Goal: Contribute content: Contribute content

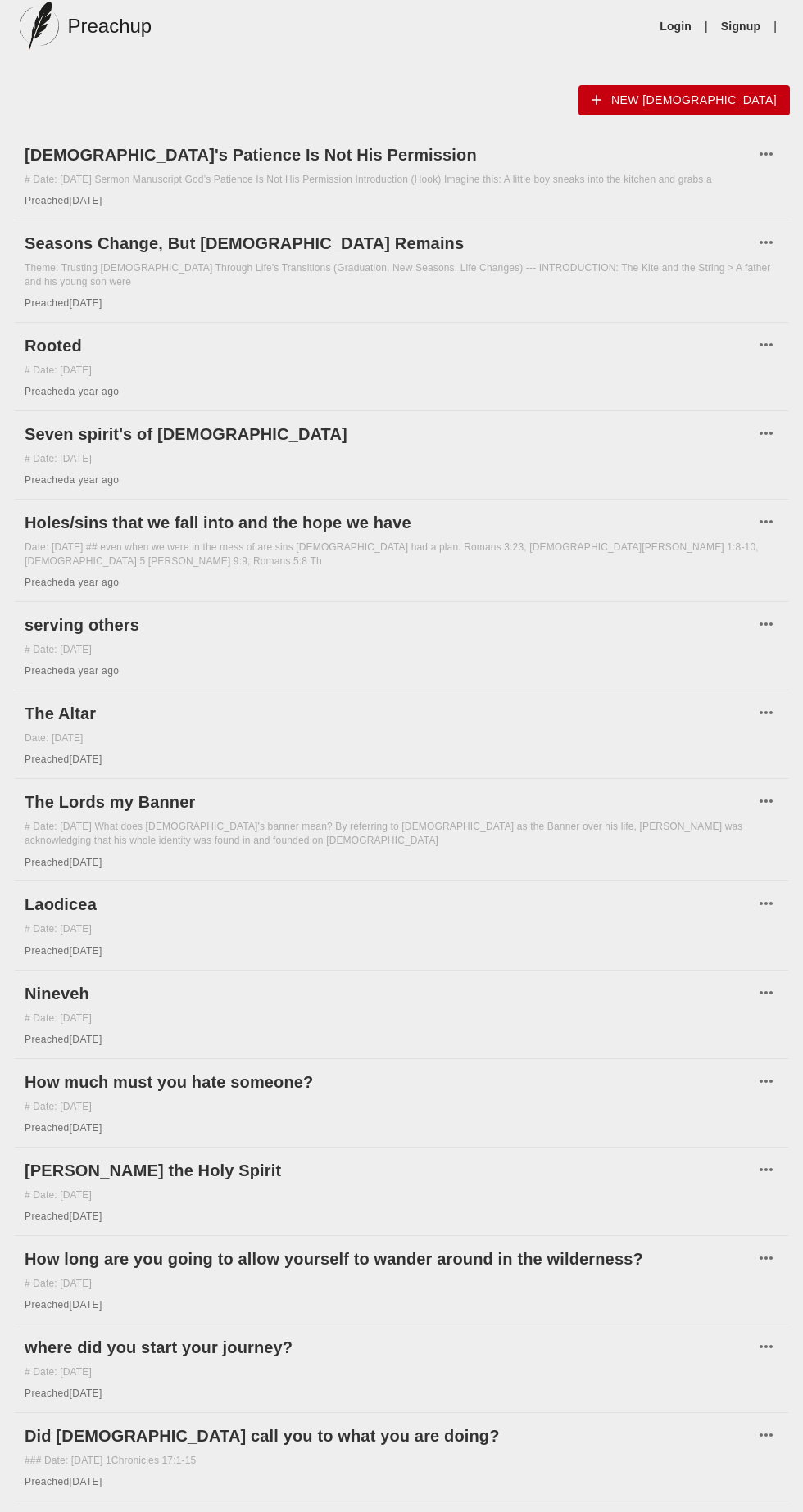
click at [368, 248] on h6 "Seasons Change, But [DEMOGRAPHIC_DATA] Remains" at bounding box center [388, 243] width 729 height 26
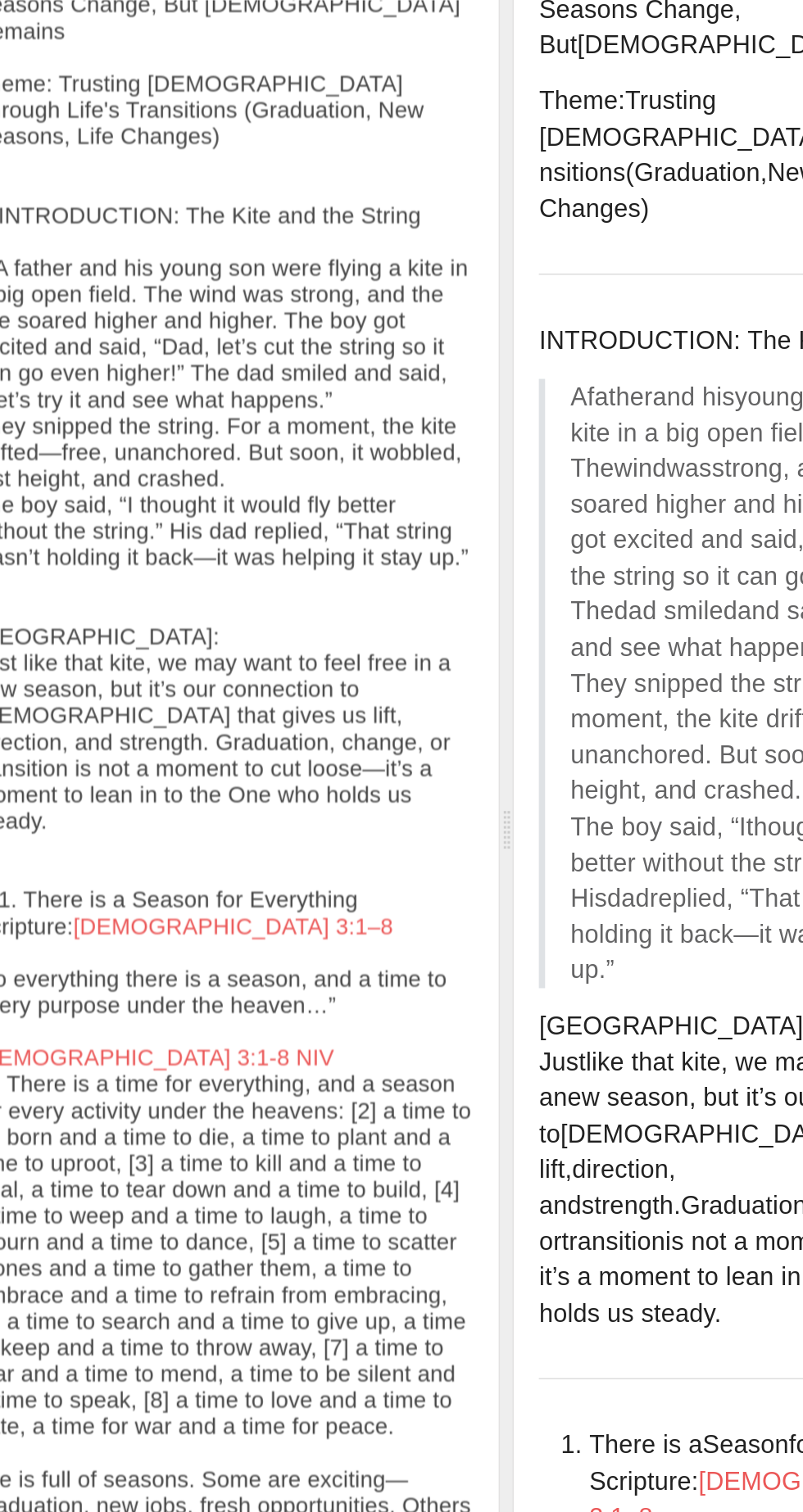
scroll to position [5, 0]
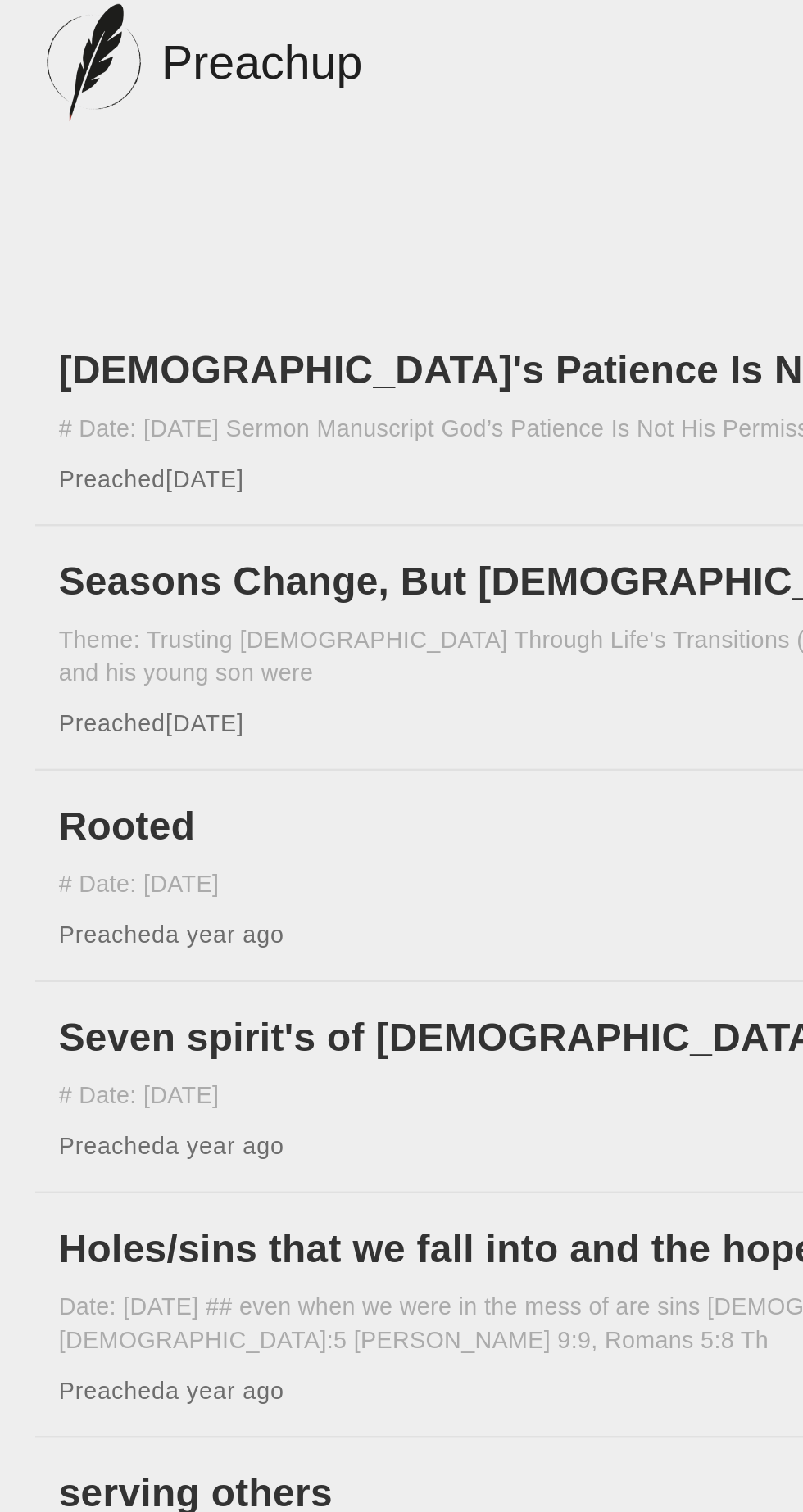
click at [50, 364] on div "# Date: Sep 15th 2024" at bounding box center [401, 371] width 754 height 14
click at [31, 332] on h6 "Rooted" at bounding box center [388, 345] width 729 height 26
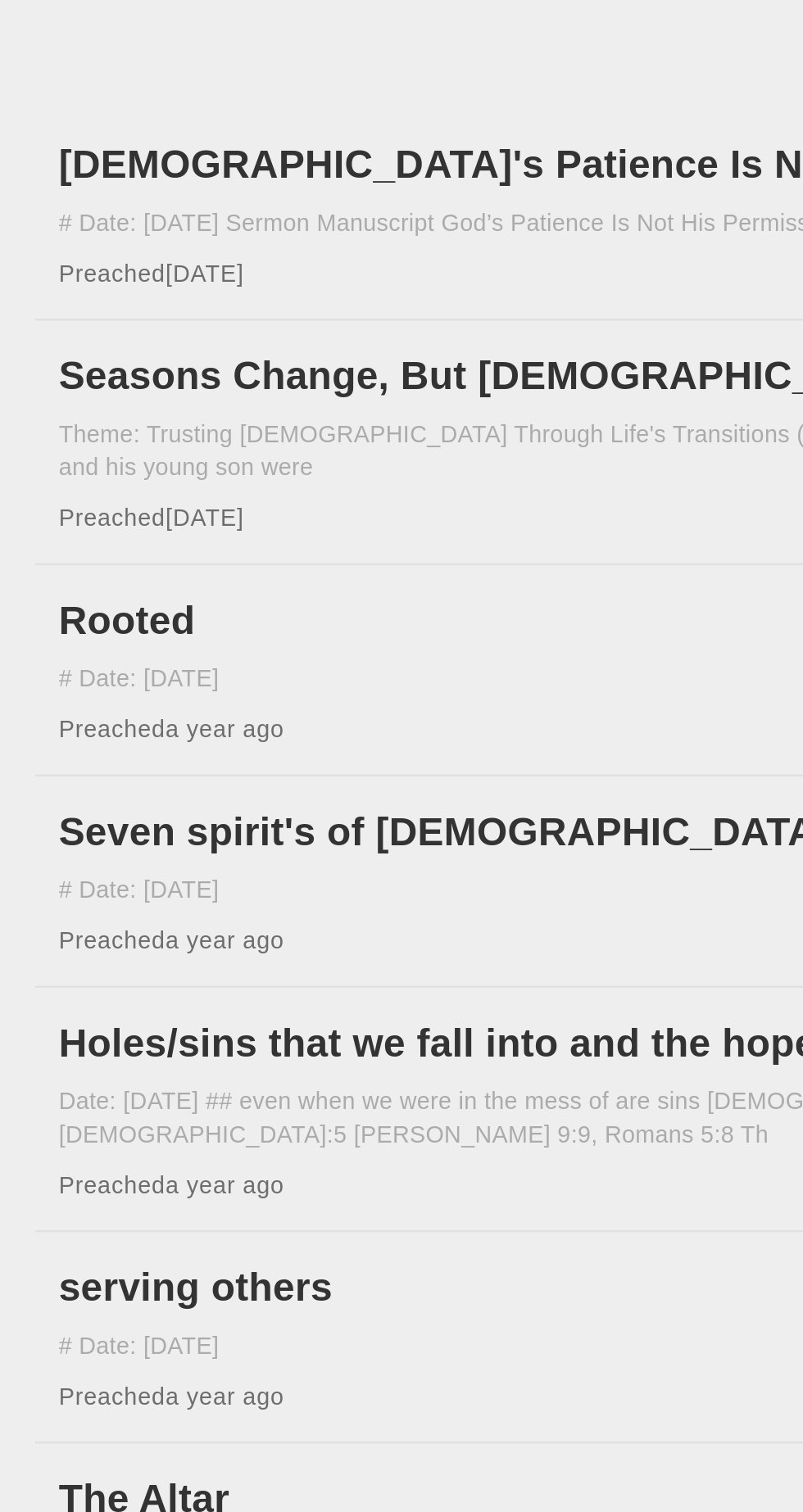
click at [128, 429] on h6 "Seven spirit's of [DEMOGRAPHIC_DATA]" at bounding box center [388, 433] width 729 height 26
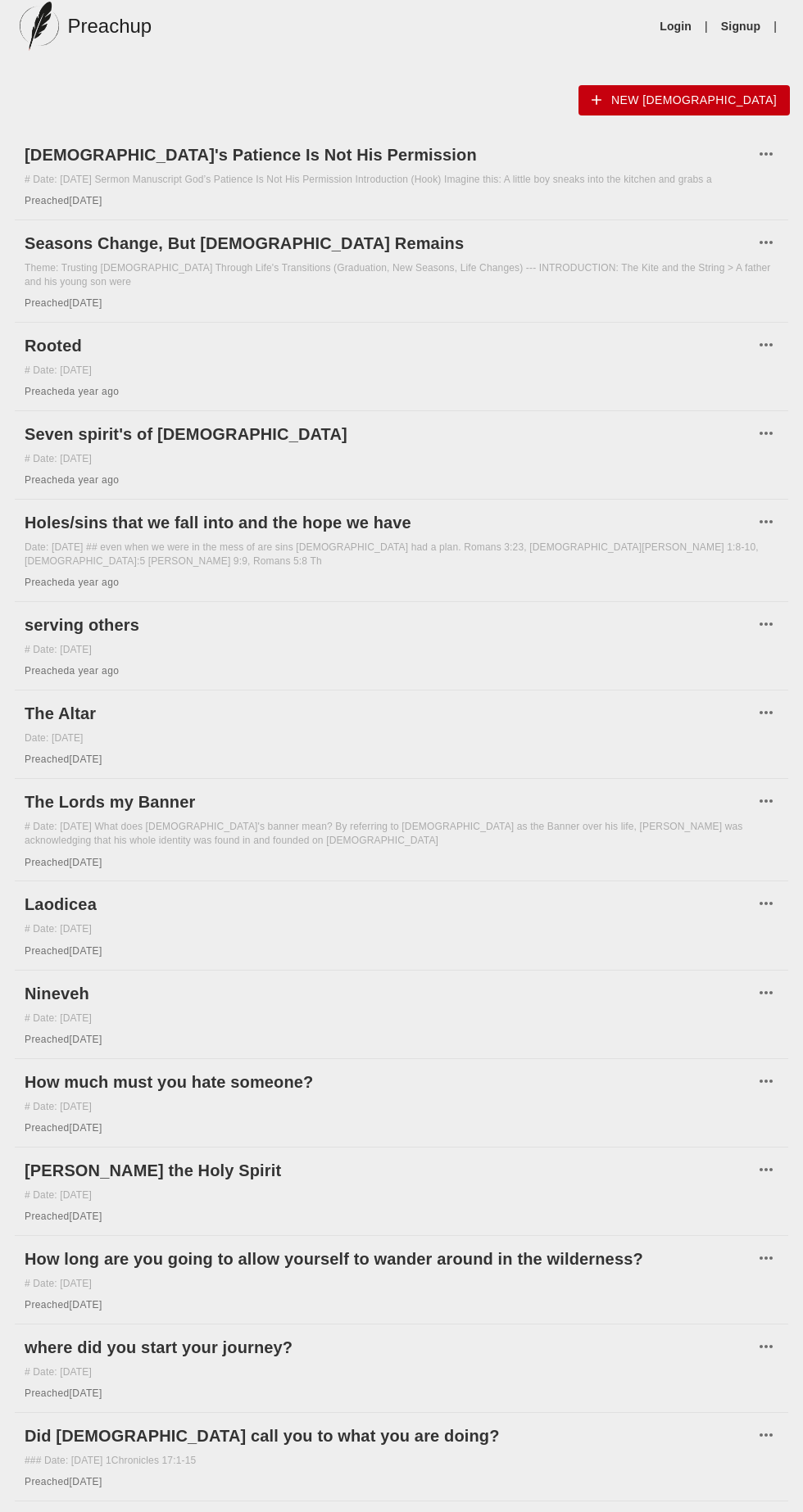
scroll to position [407, 0]
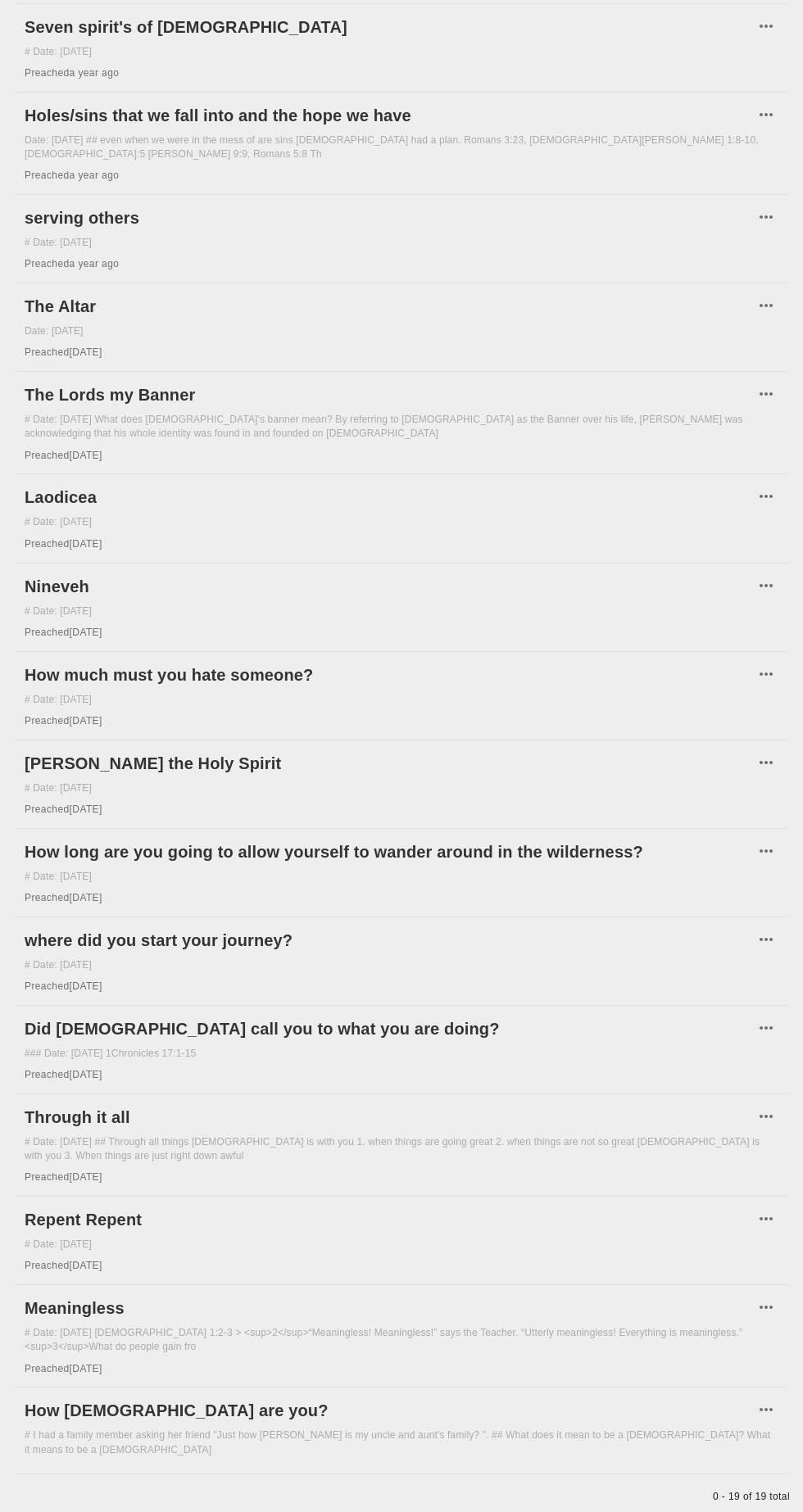
click at [132, 1206] on h6 "Repent Repent" at bounding box center [388, 1219] width 729 height 26
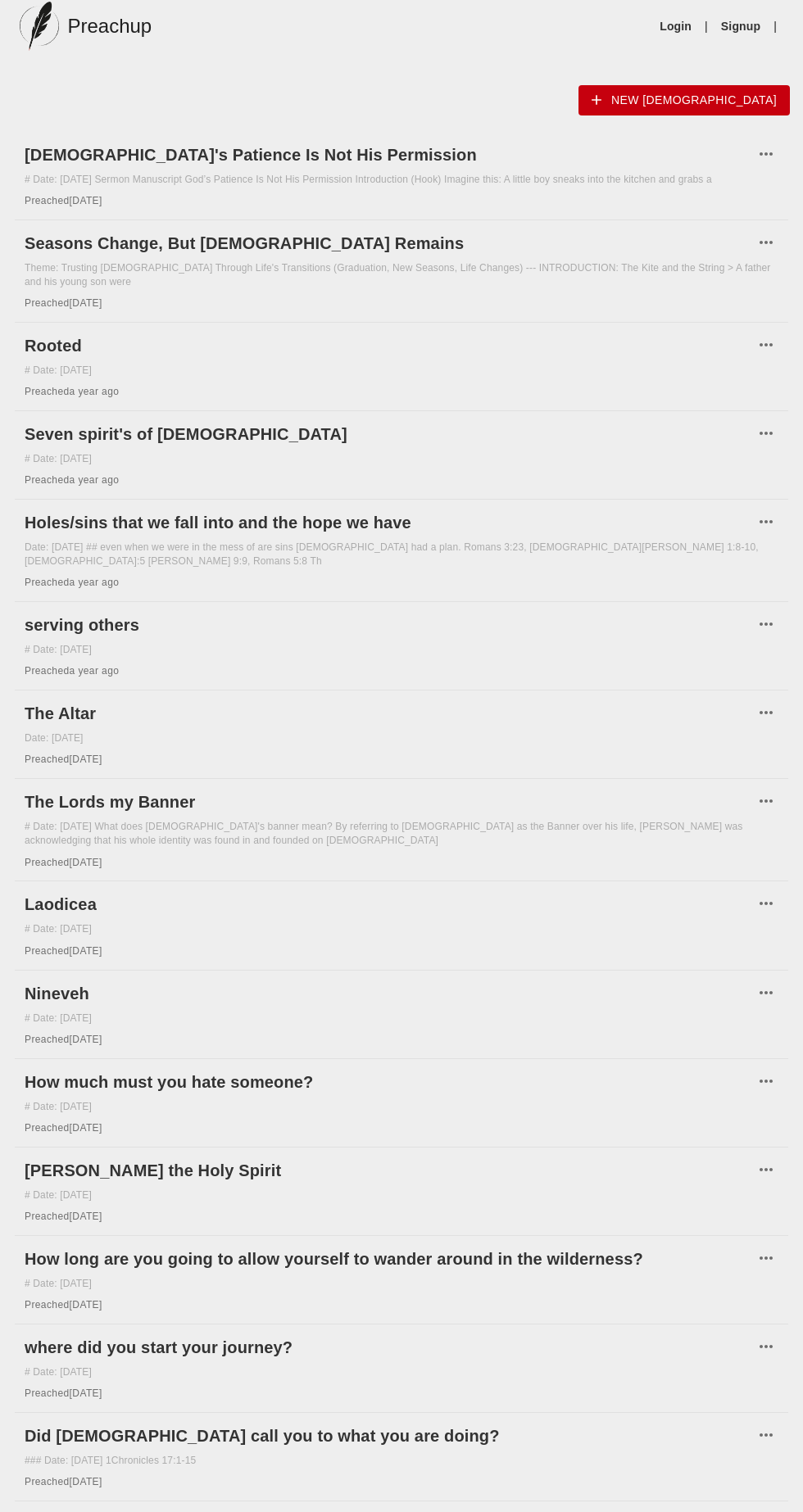
click at [226, 1423] on h6 "Did [DEMOGRAPHIC_DATA] call you to what you are doing?" at bounding box center [388, 1435] width 729 height 26
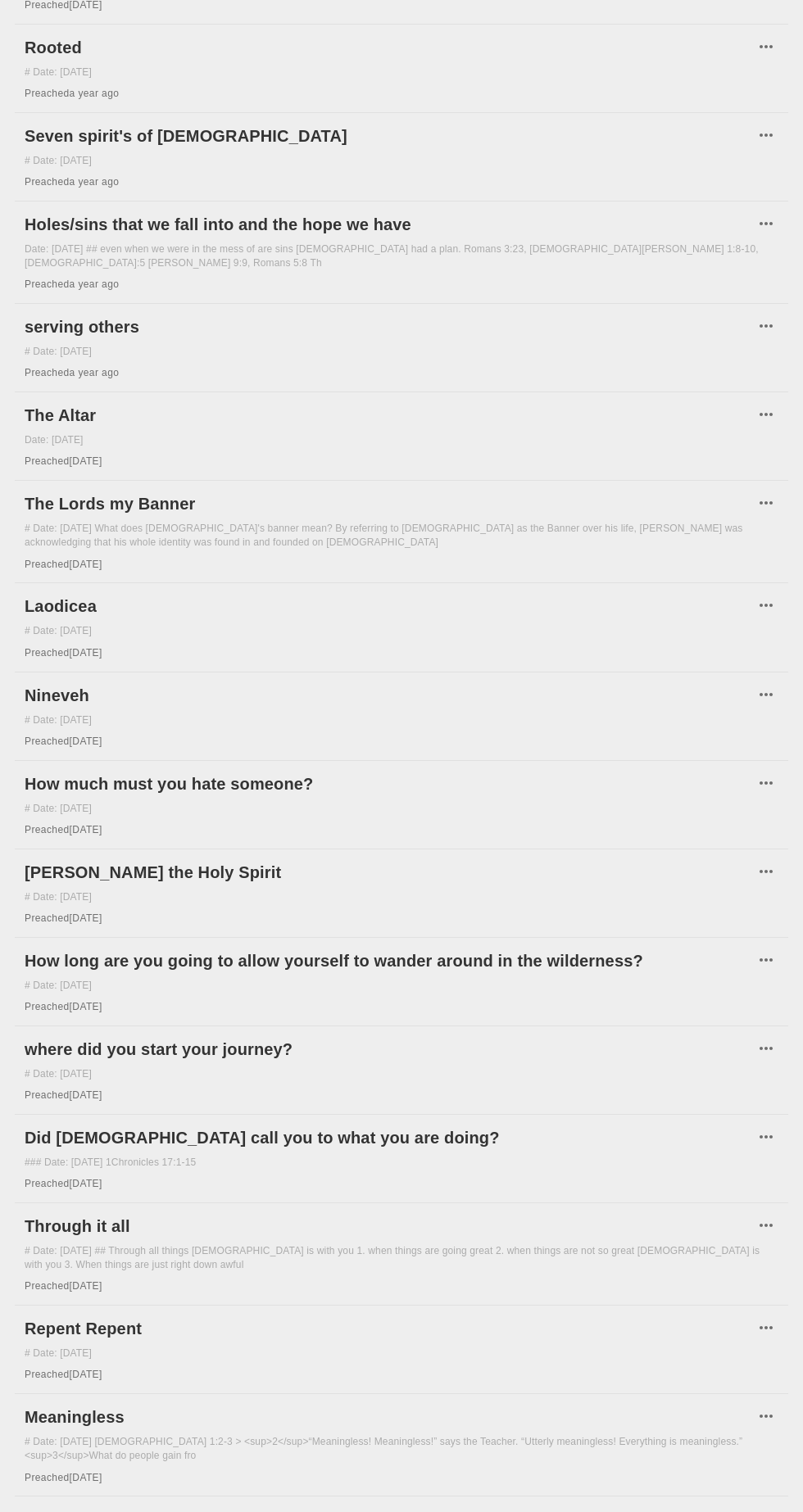
scroll to position [407, 0]
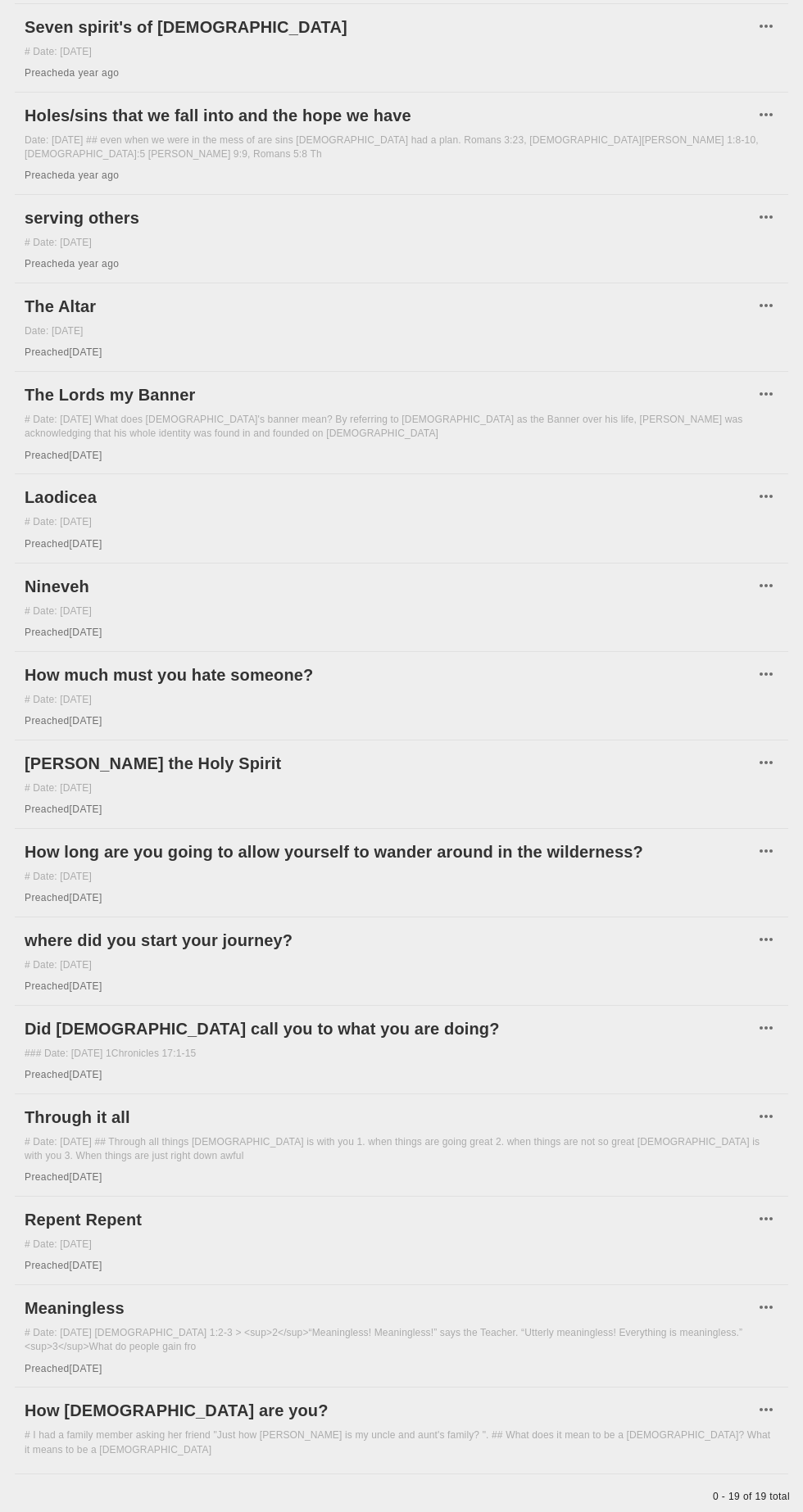
click at [143, 1398] on h6 "How [DEMOGRAPHIC_DATA] are you?" at bounding box center [388, 1410] width 729 height 26
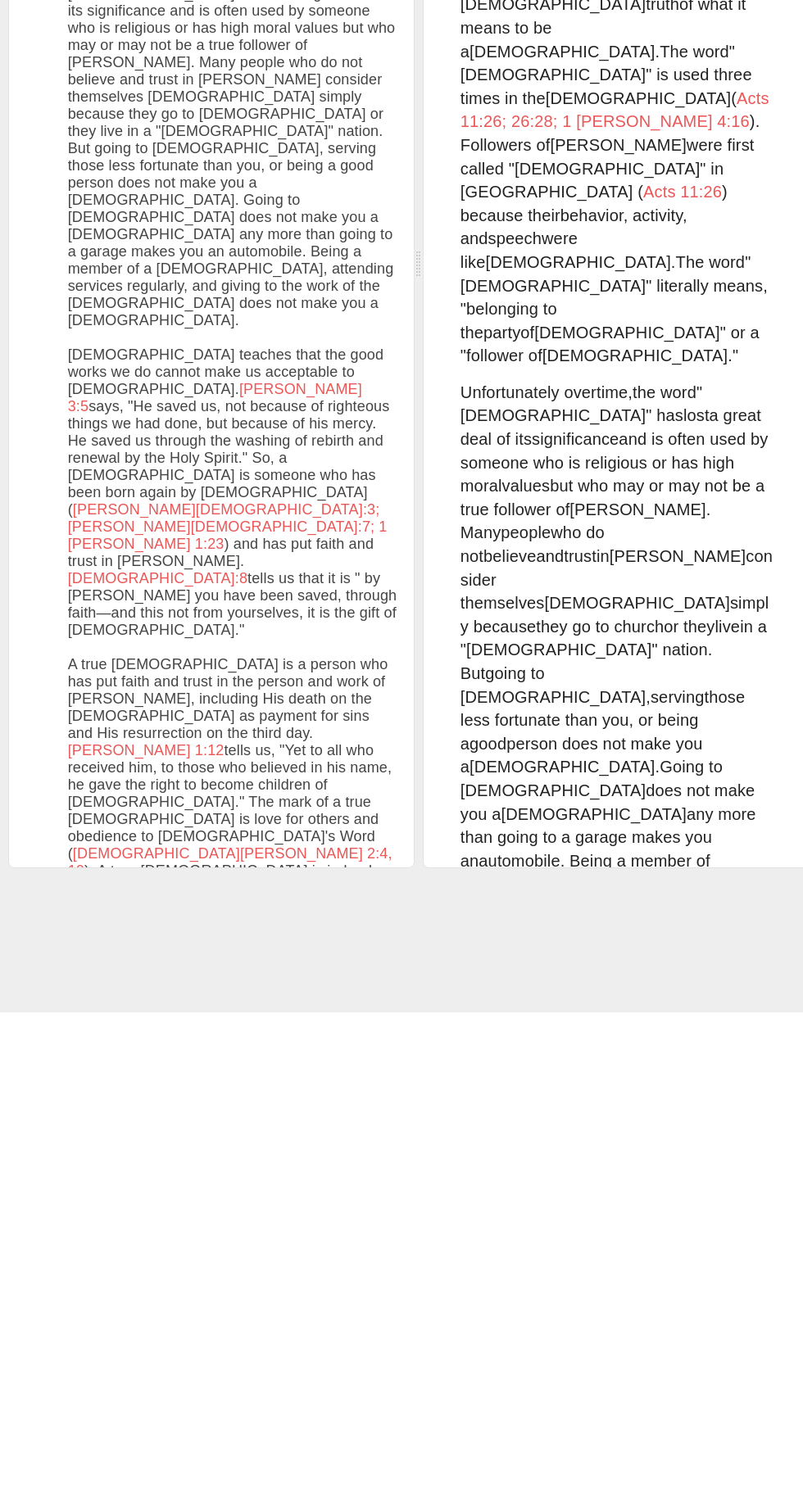
scroll to position [2205, 0]
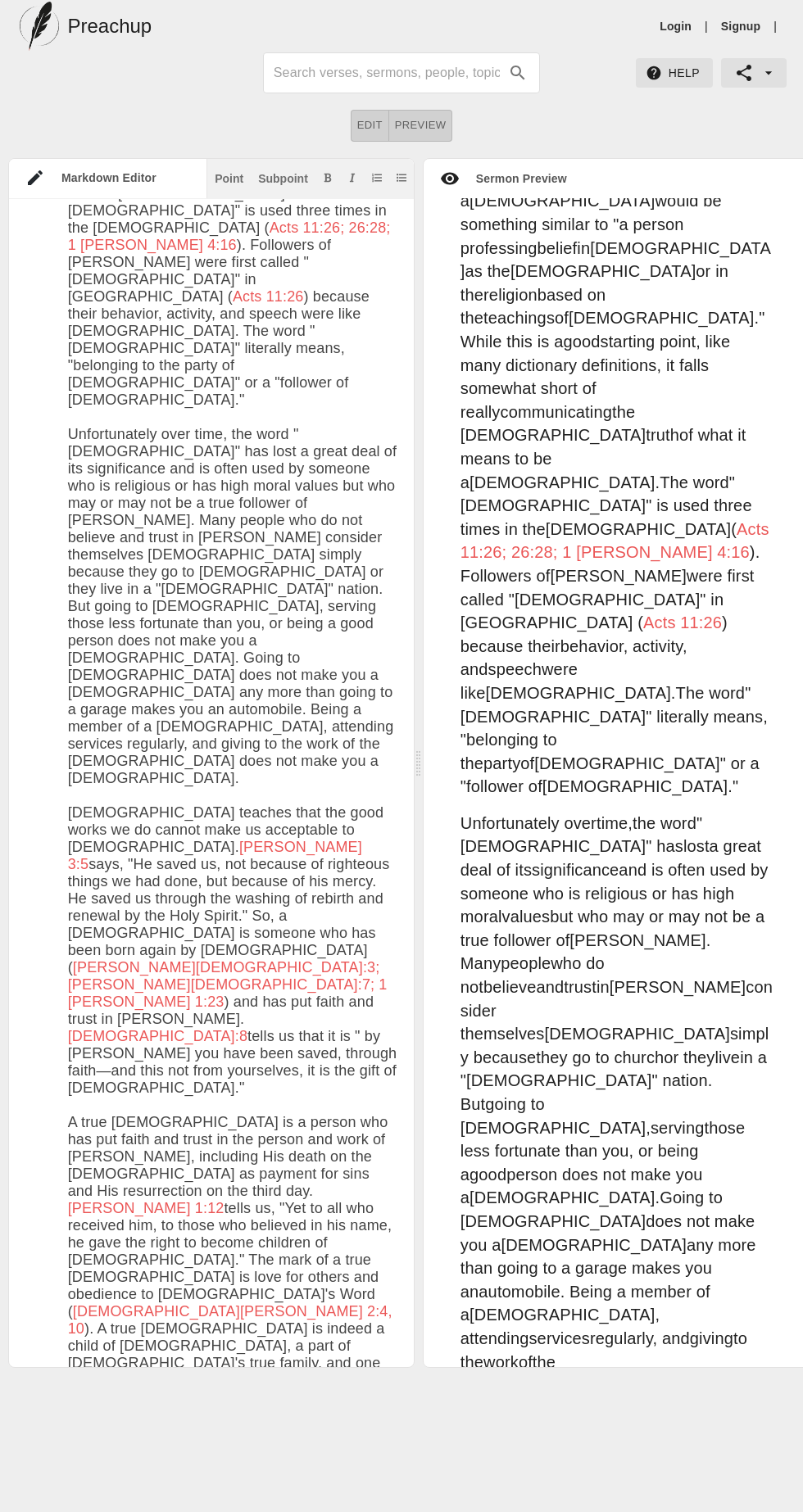
click at [593, 1511] on span "righteous" at bounding box center [604, 1540] width 68 height 18
type input "righteous"
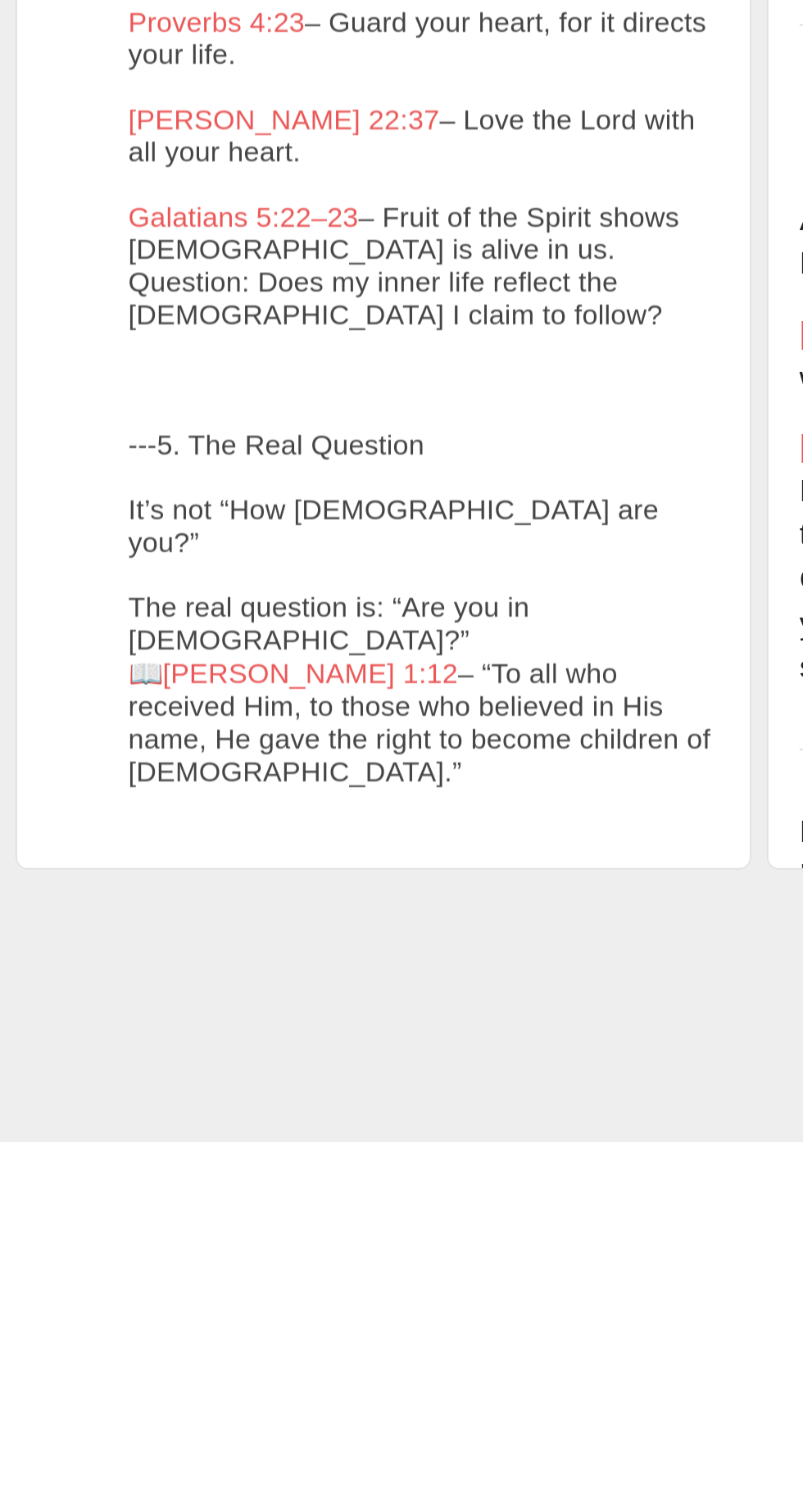
scroll to position [0, 0]
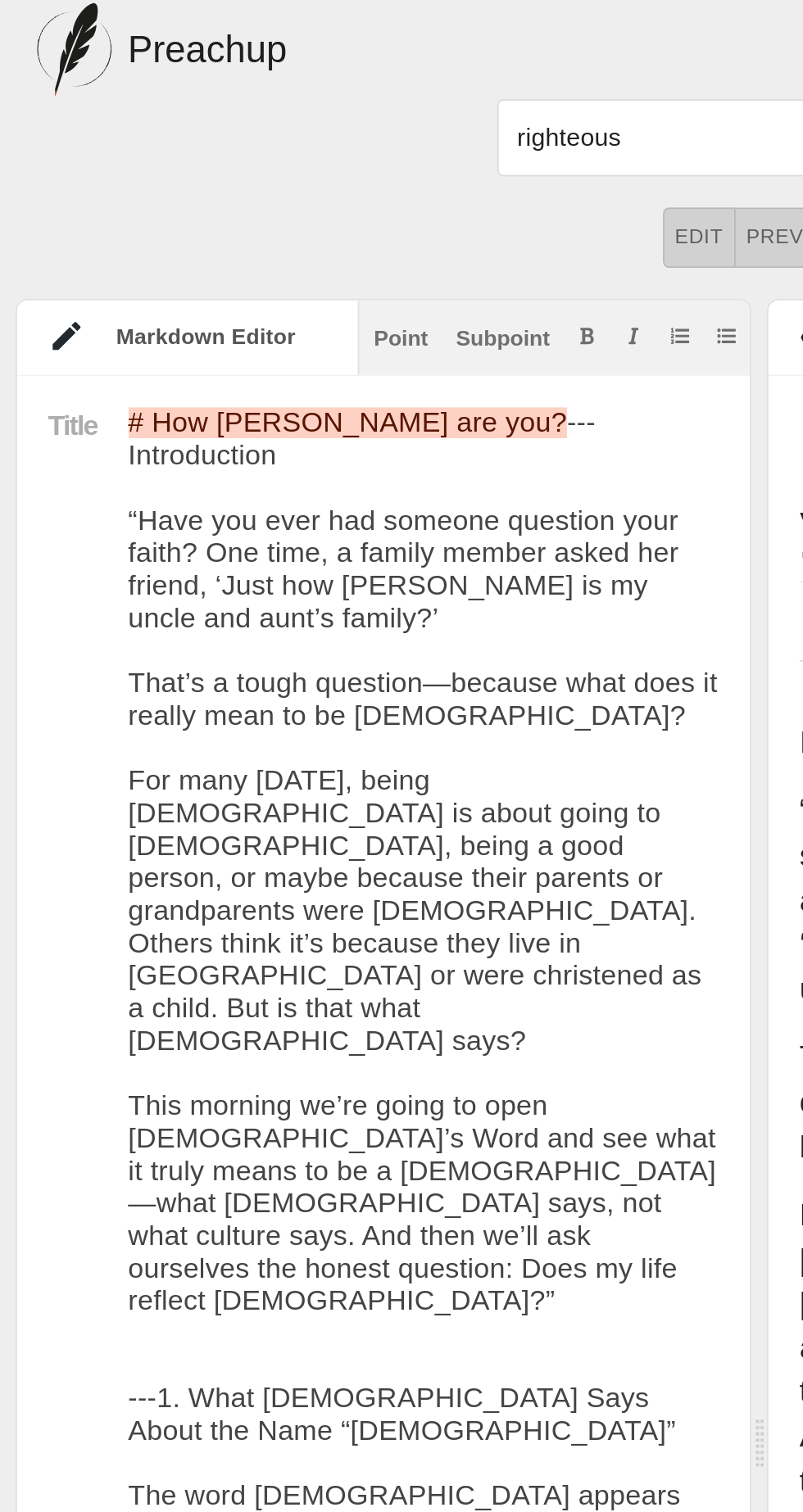
click at [58, 303] on div at bounding box center [38, 311] width 59 height 18
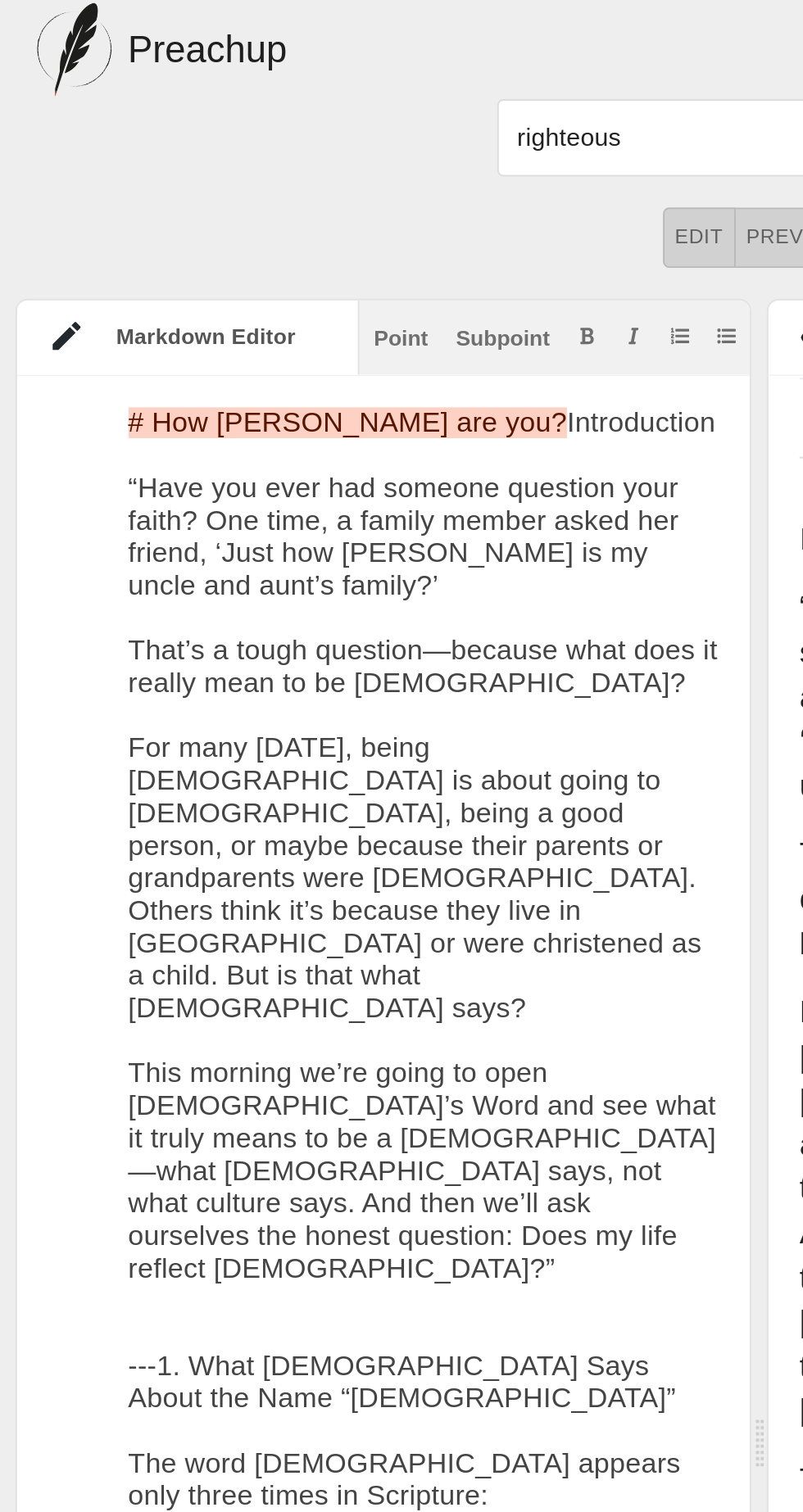
type textarea "# Lor Ipsumdolo sit ame? Consectetura “Elit sed doei tem incidid utlabore etdo …"
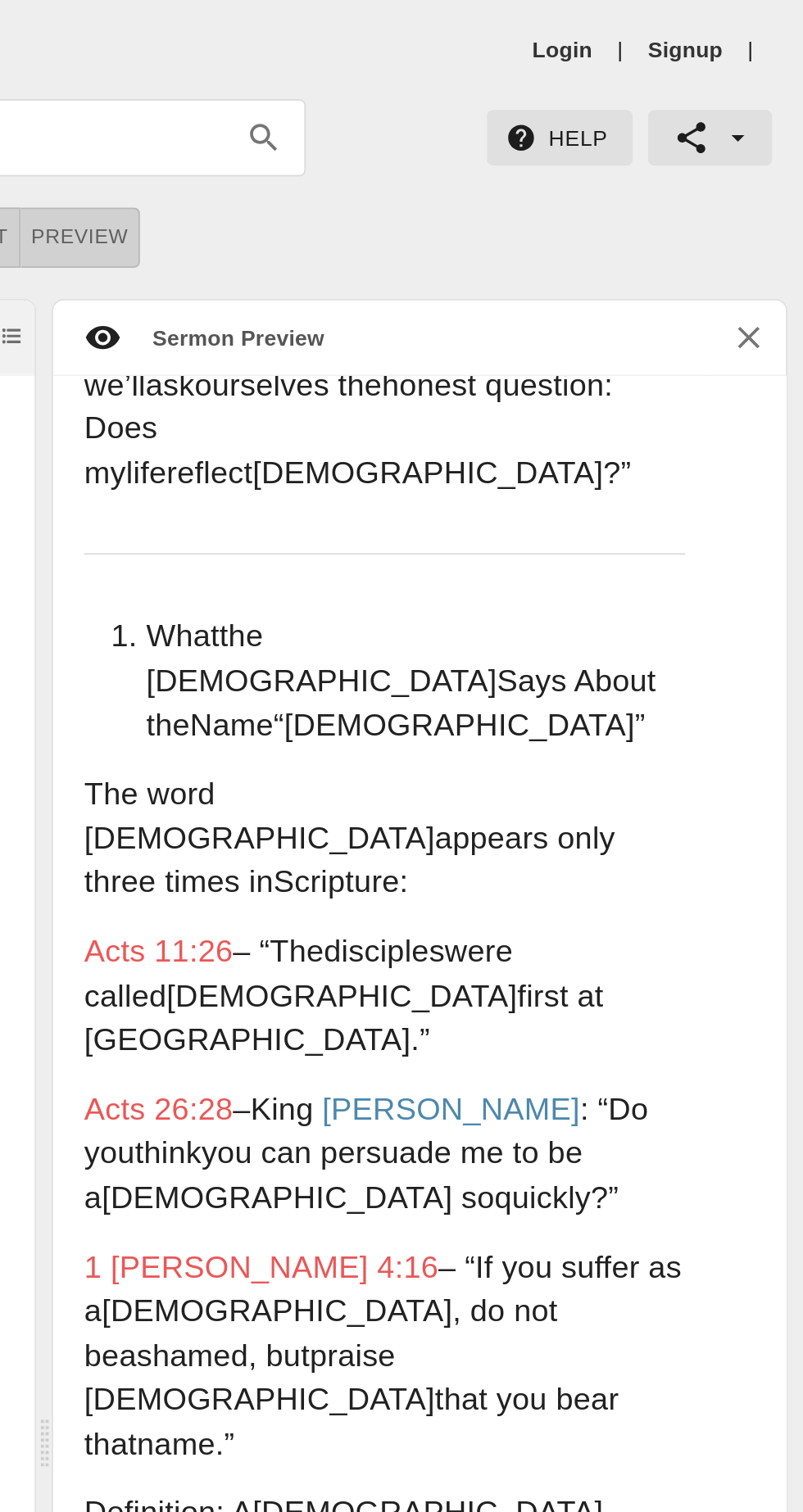
click at [678, 26] on link "Login" at bounding box center [675, 27] width 32 height 17
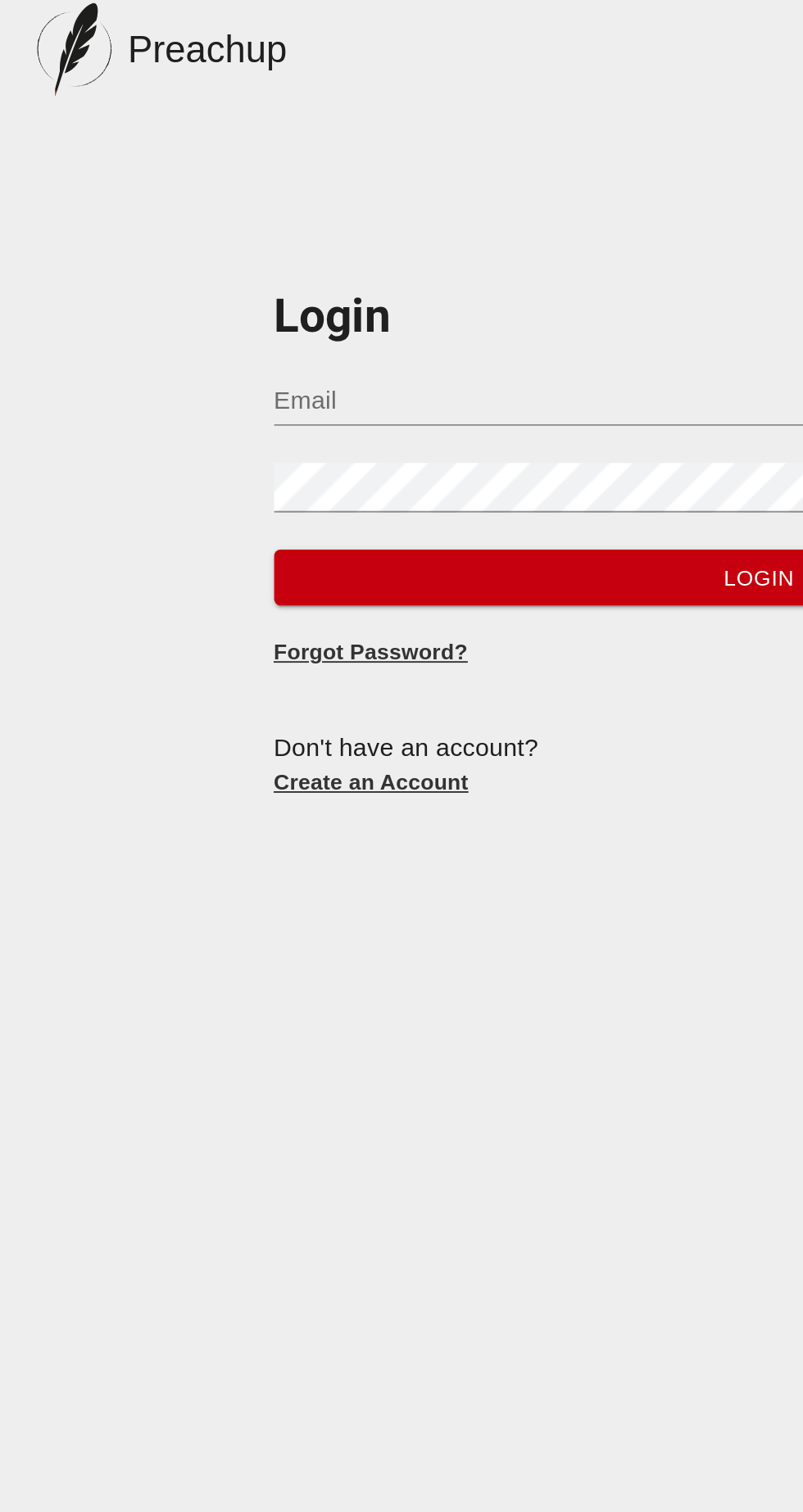
click at [315, 208] on input "Email" at bounding box center [402, 211] width 513 height 26
type input "[EMAIL_ADDRESS][DOMAIN_NAME]"
click at [145, 291] on button "Login" at bounding box center [402, 306] width 513 height 30
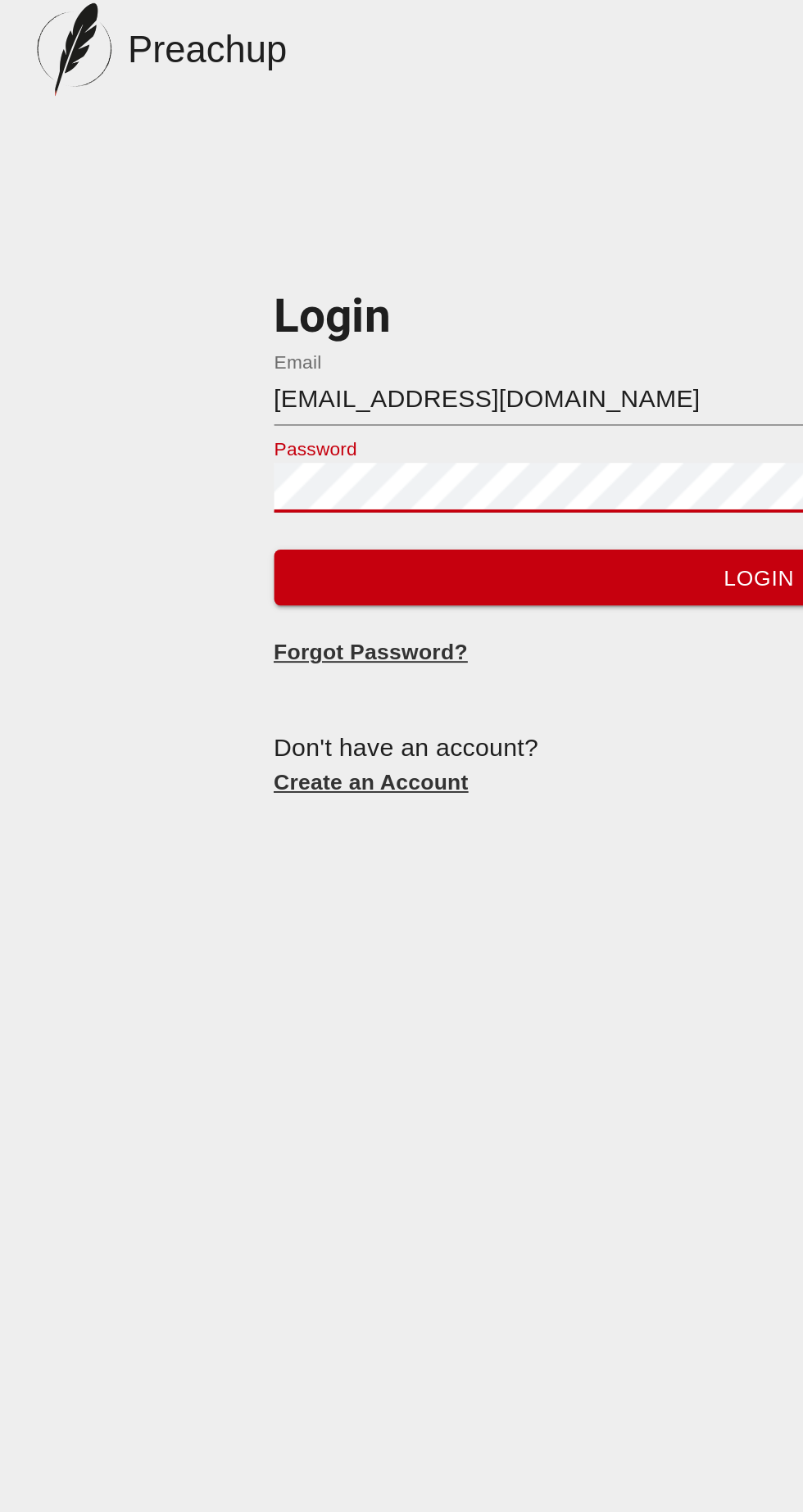
click at [395, 299] on span "Login" at bounding box center [402, 306] width 487 height 21
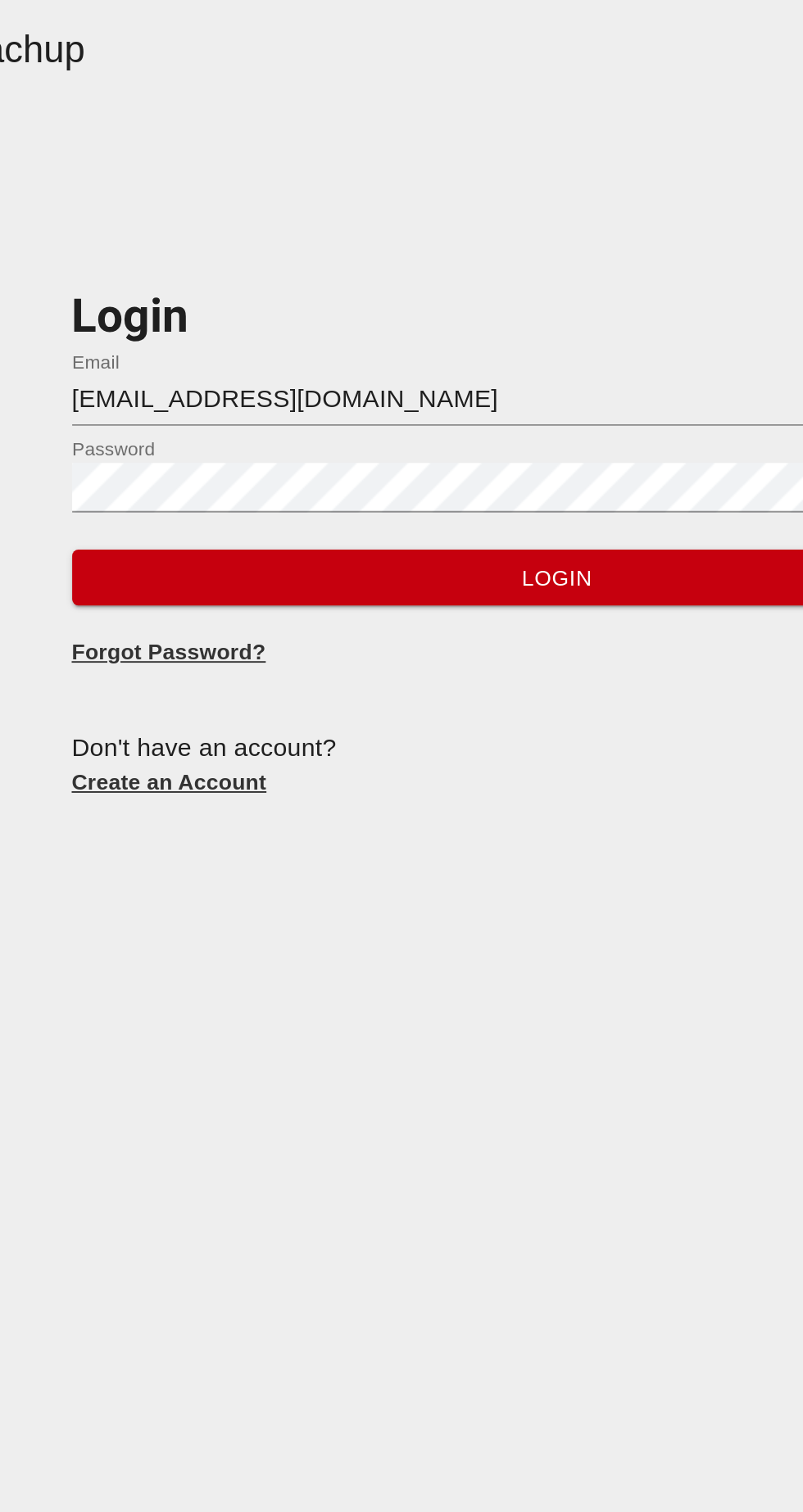
click at [420, 299] on span "Login" at bounding box center [402, 306] width 487 height 21
click at [386, 304] on span "Login" at bounding box center [402, 306] width 487 height 21
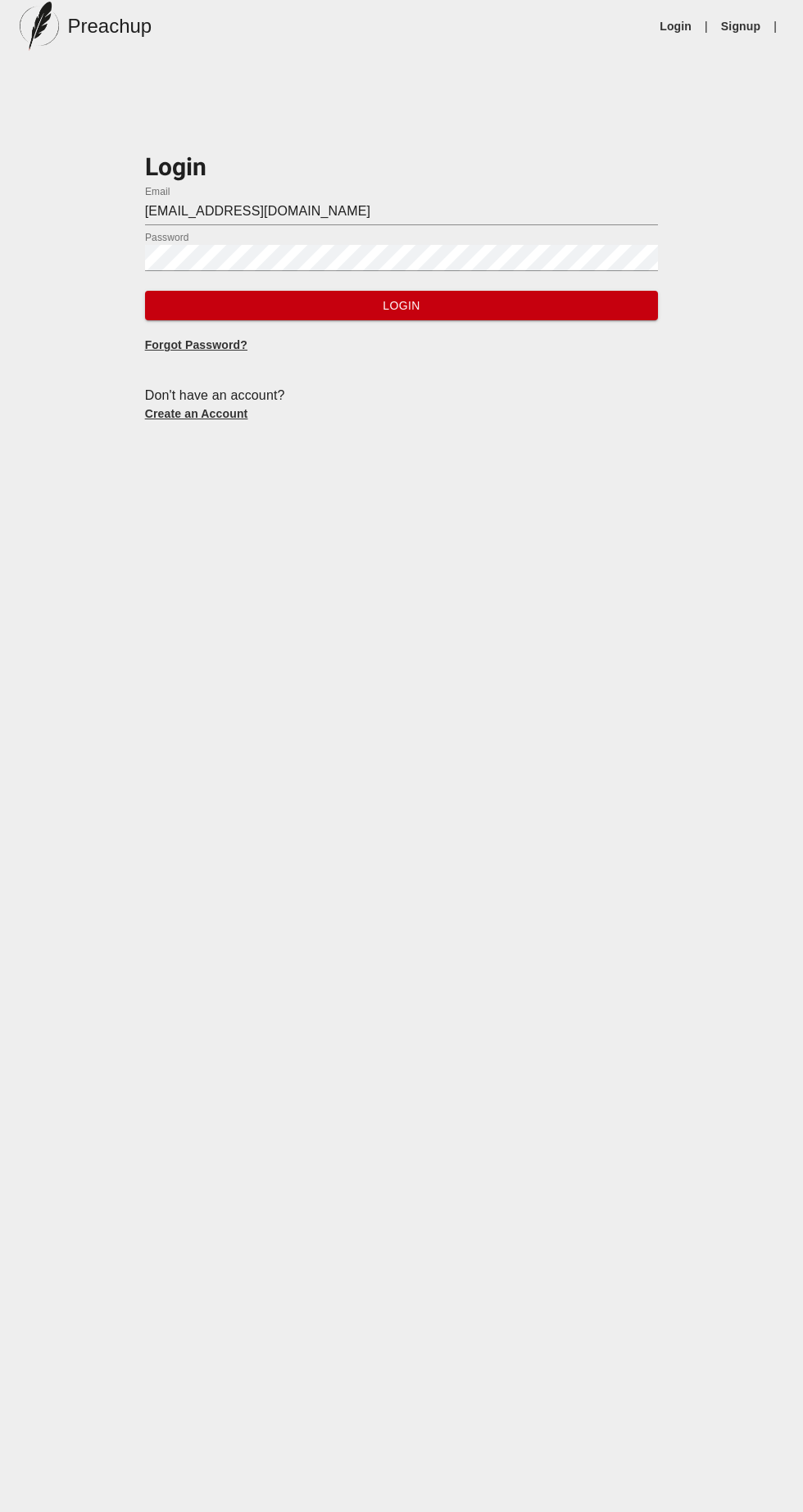
click at [364, 311] on span "Login" at bounding box center [402, 306] width 487 height 21
click at [539, 307] on span "Login" at bounding box center [402, 306] width 487 height 21
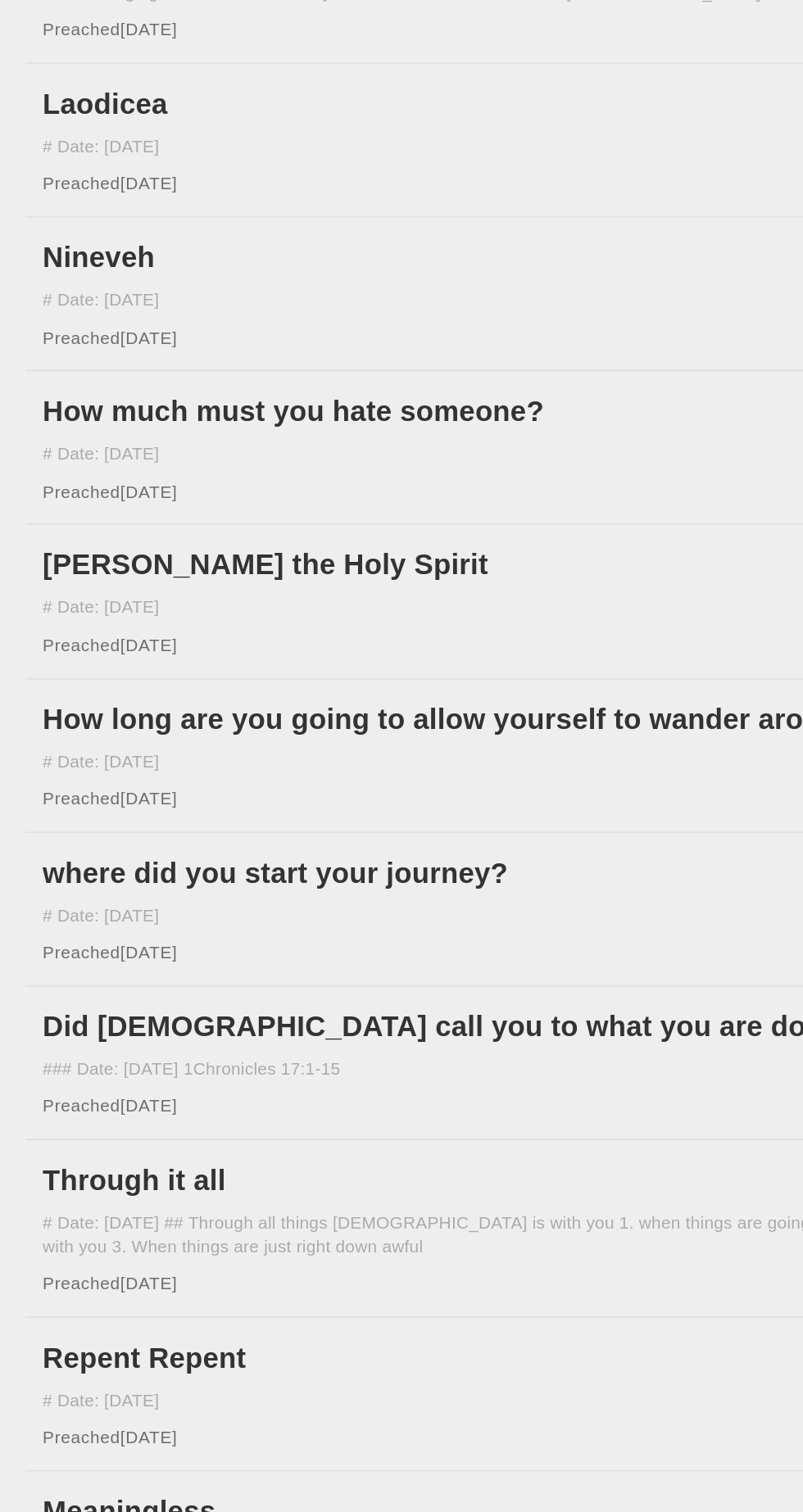
scroll to position [432, 0]
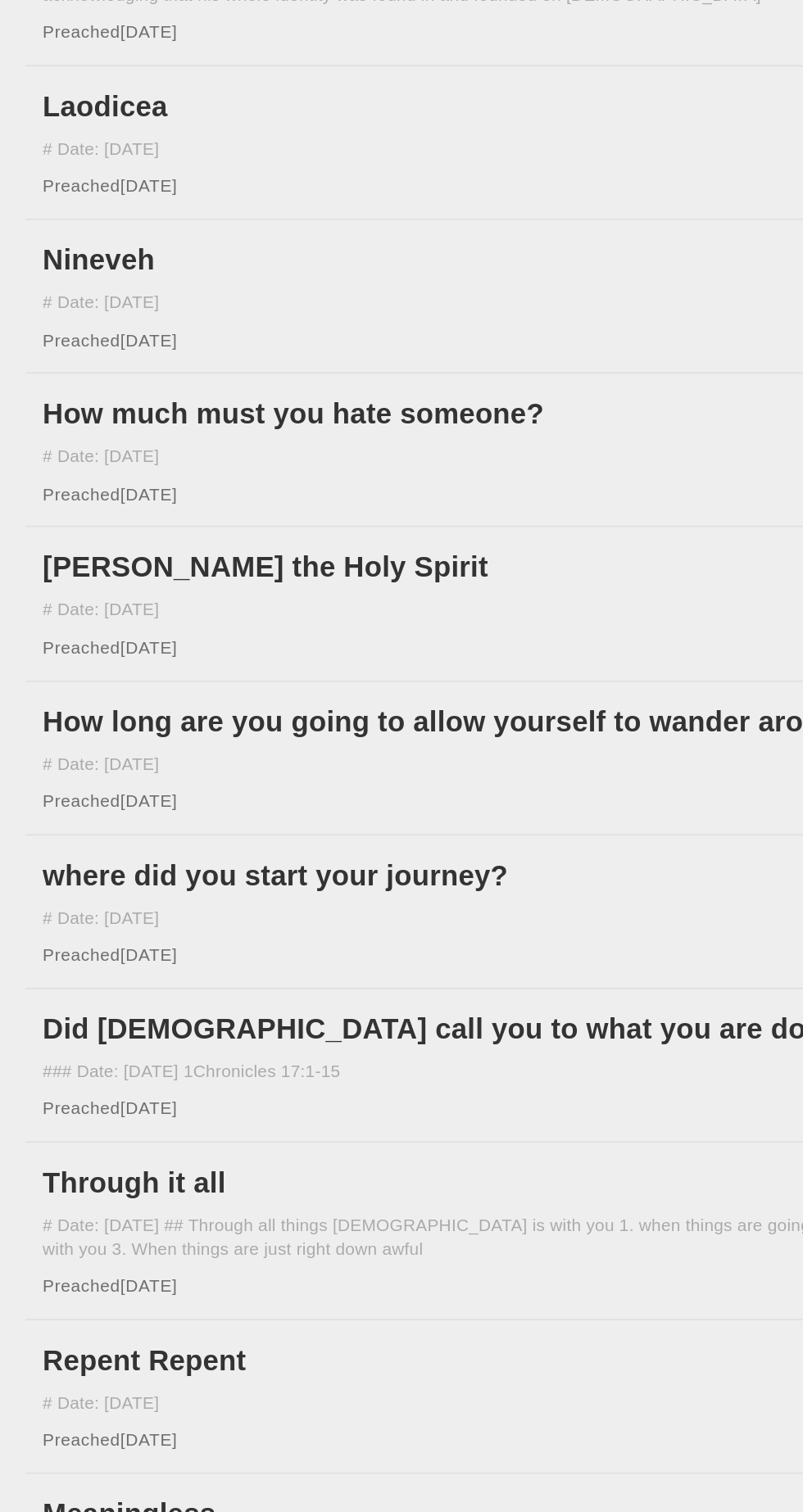
click at [243, 1000] on h6 "where did you start your journey?" at bounding box center [388, 1013] width 729 height 26
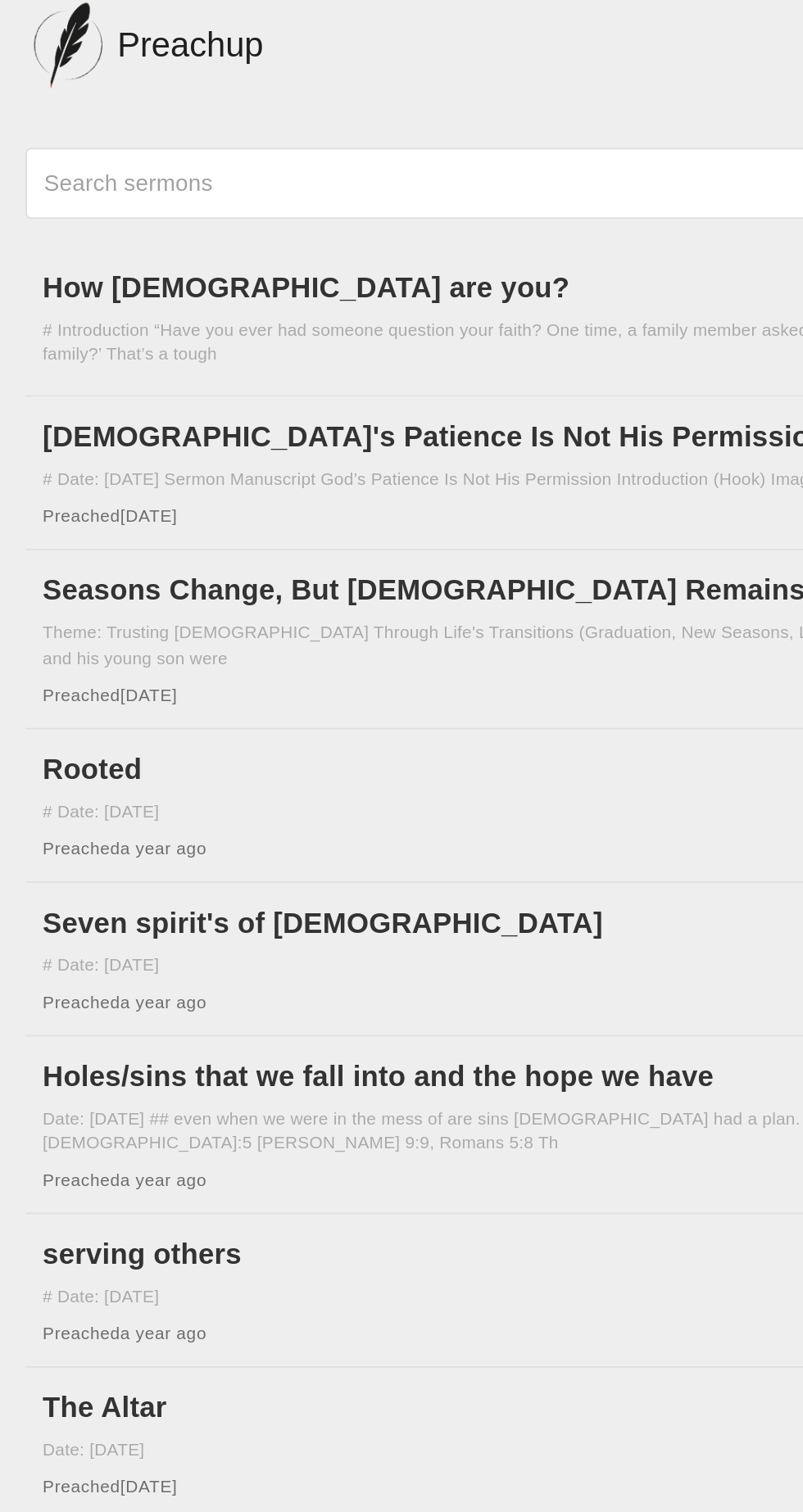
click at [206, 159] on h6 "How [DEMOGRAPHIC_DATA] are you?" at bounding box center [388, 165] width 729 height 26
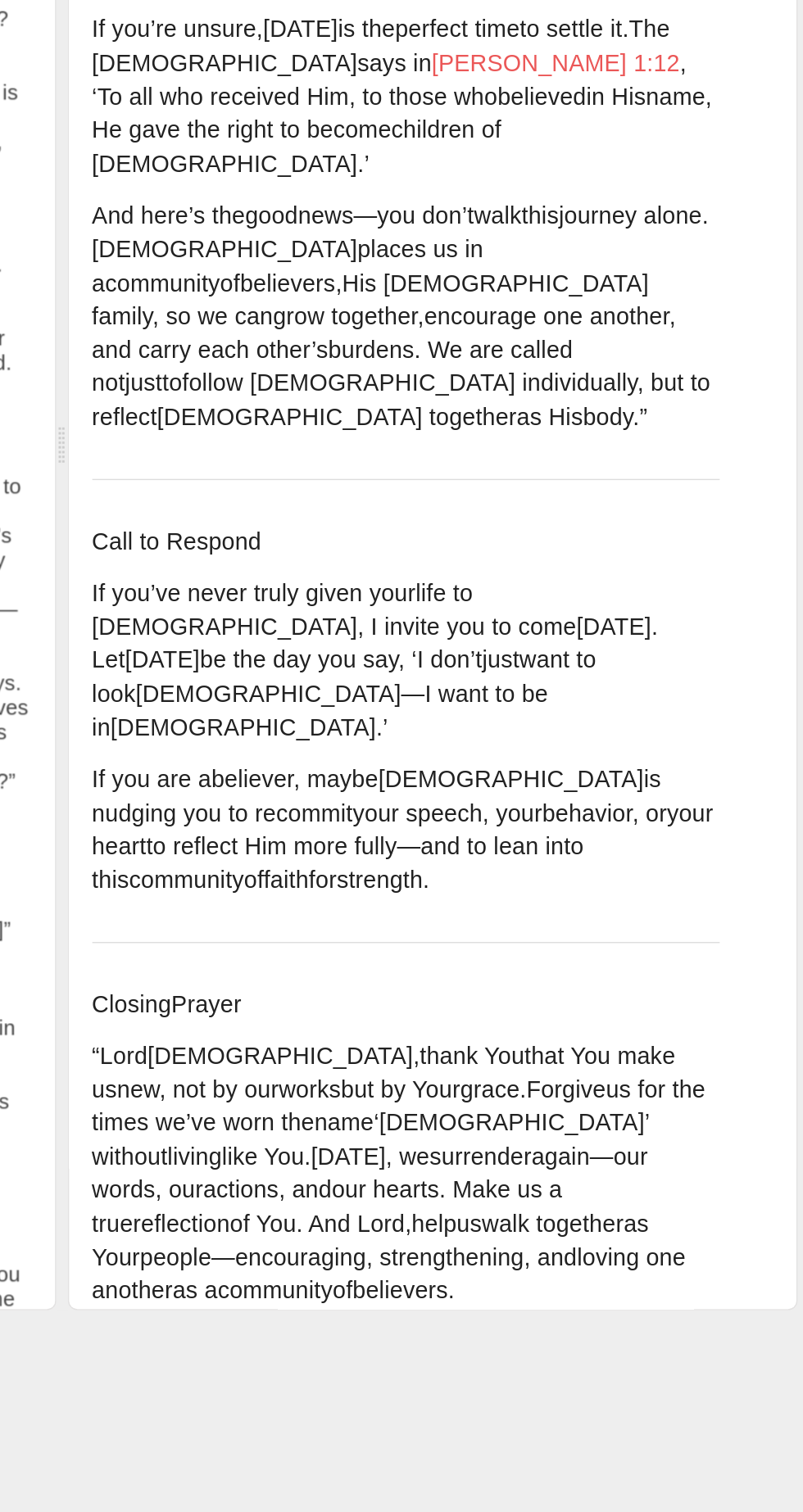
scroll to position [3582, 0]
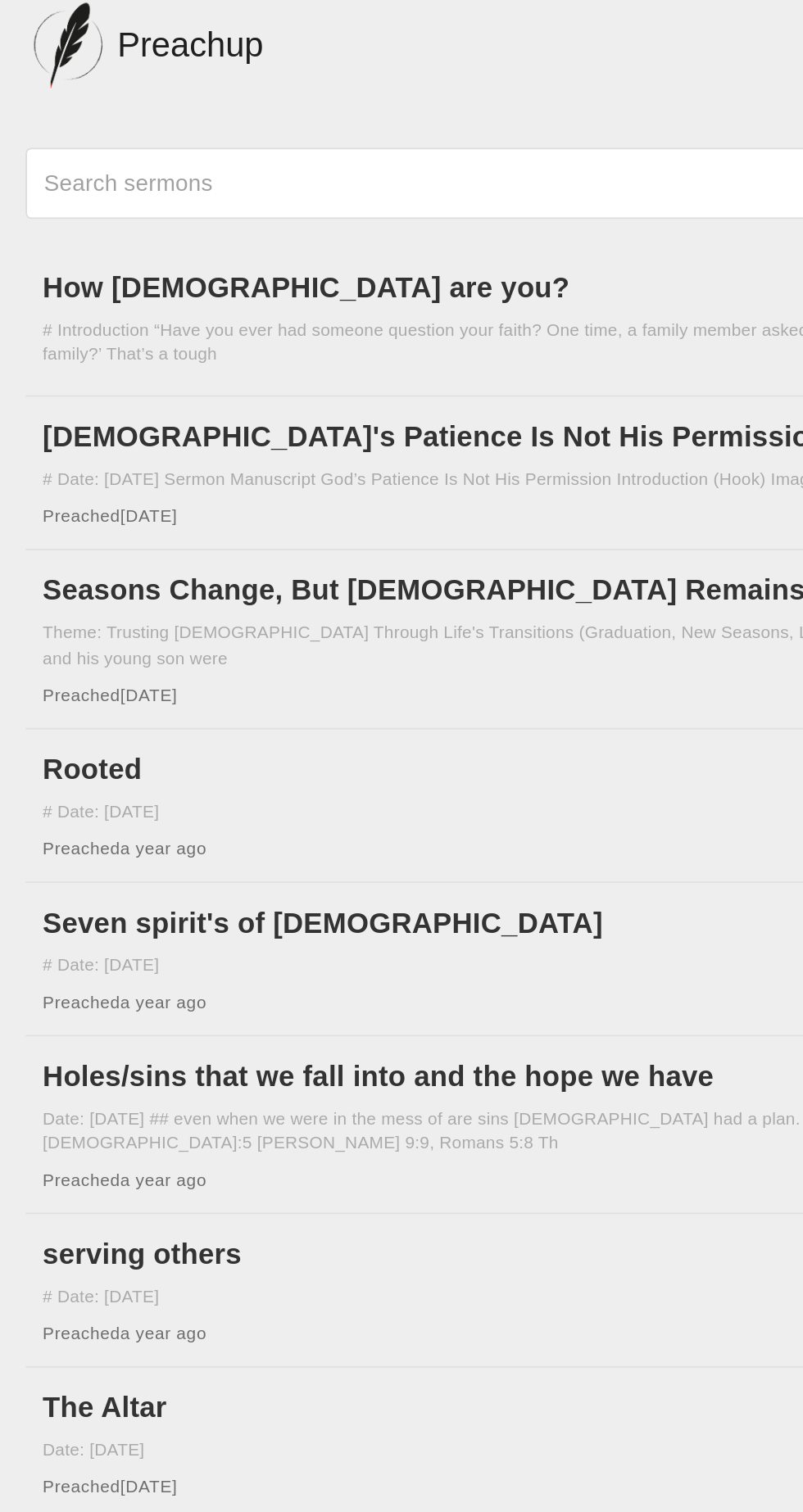
click at [259, 327] on h6 "Seasons Change, But [DEMOGRAPHIC_DATA] Remains" at bounding box center [388, 340] width 729 height 26
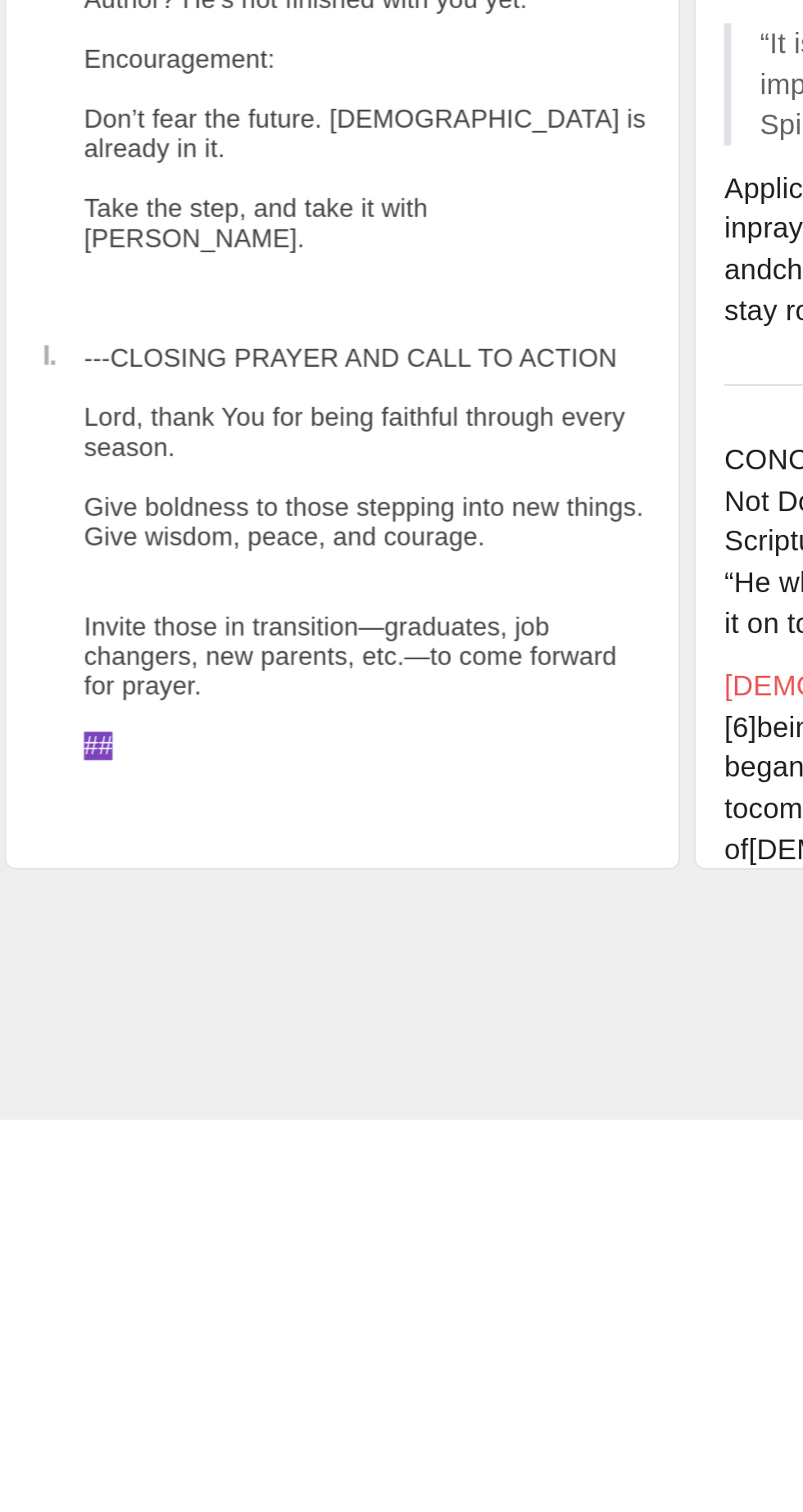
scroll to position [5964, 0]
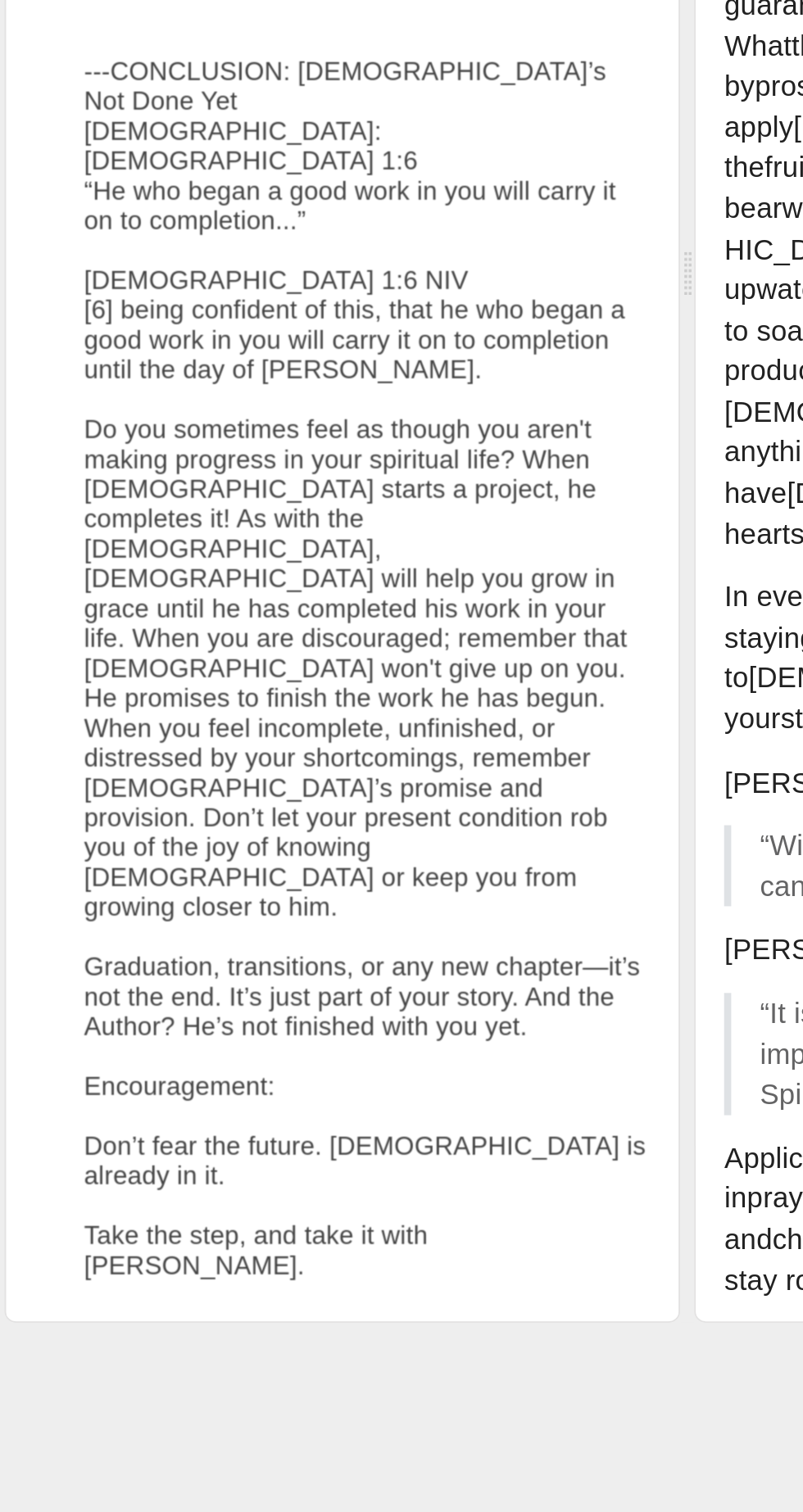
scroll to position [3843, 0]
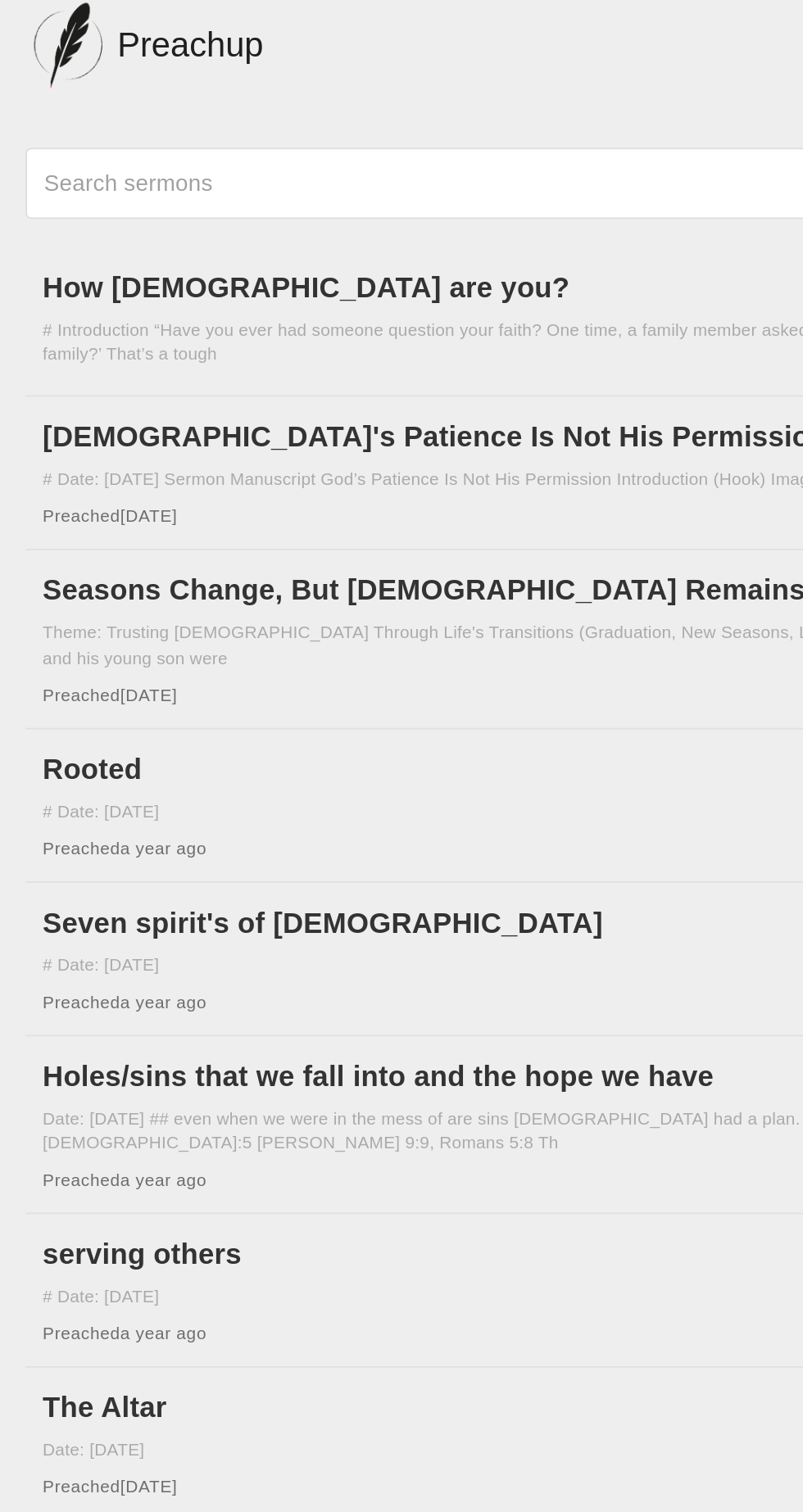
click at [163, 525] on h6 "Seven spirit's of [DEMOGRAPHIC_DATA]" at bounding box center [388, 531] width 729 height 26
click at [321, 610] on h6 "Holes/sins that we fall into and the hope we have" at bounding box center [388, 619] width 729 height 26
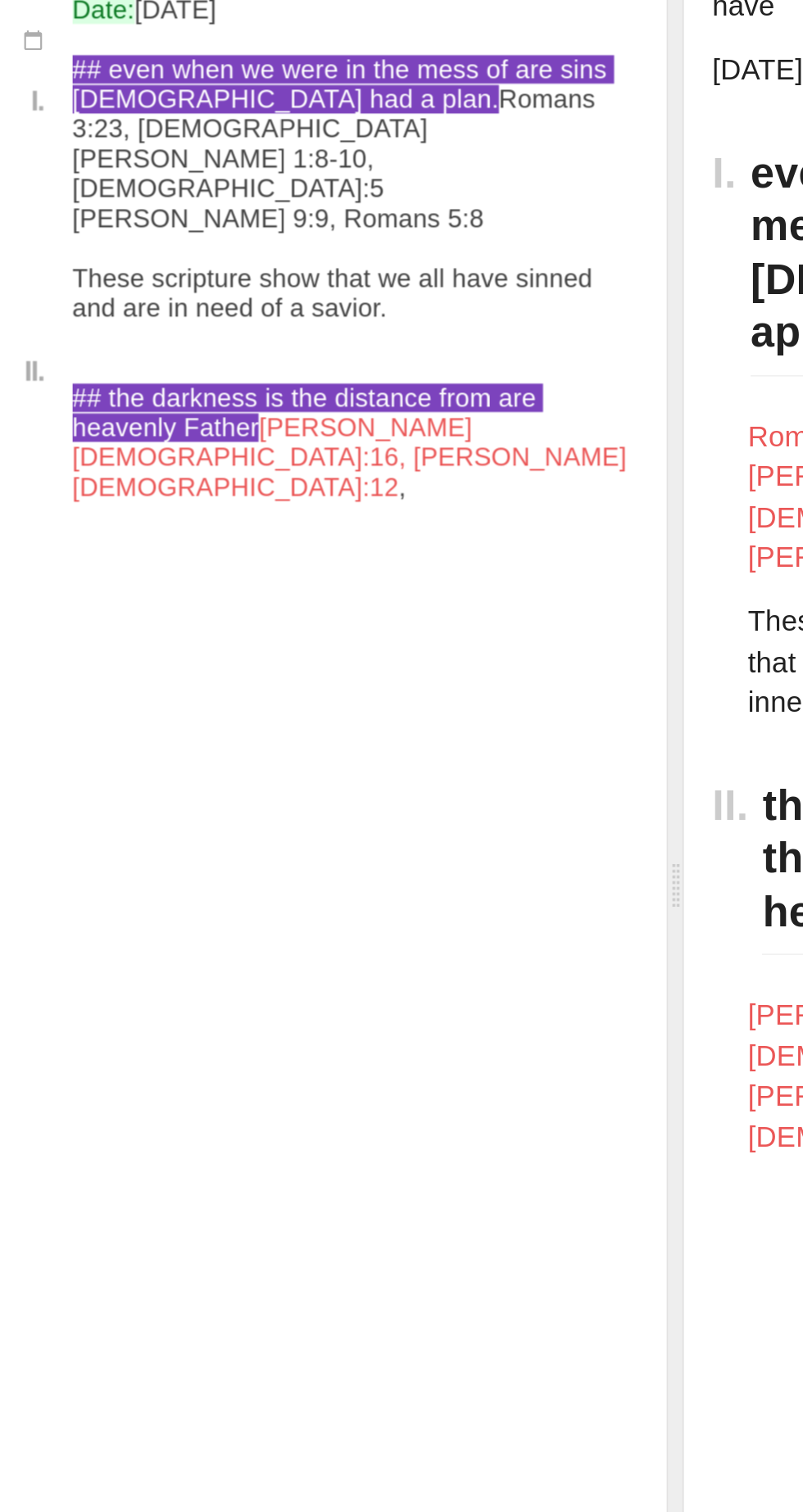
click at [251, 554] on textarea "Holes/sins that we fall into and the hope we have Date: [DATE] ## even when we …" at bounding box center [217, 793] width 326 height 1154
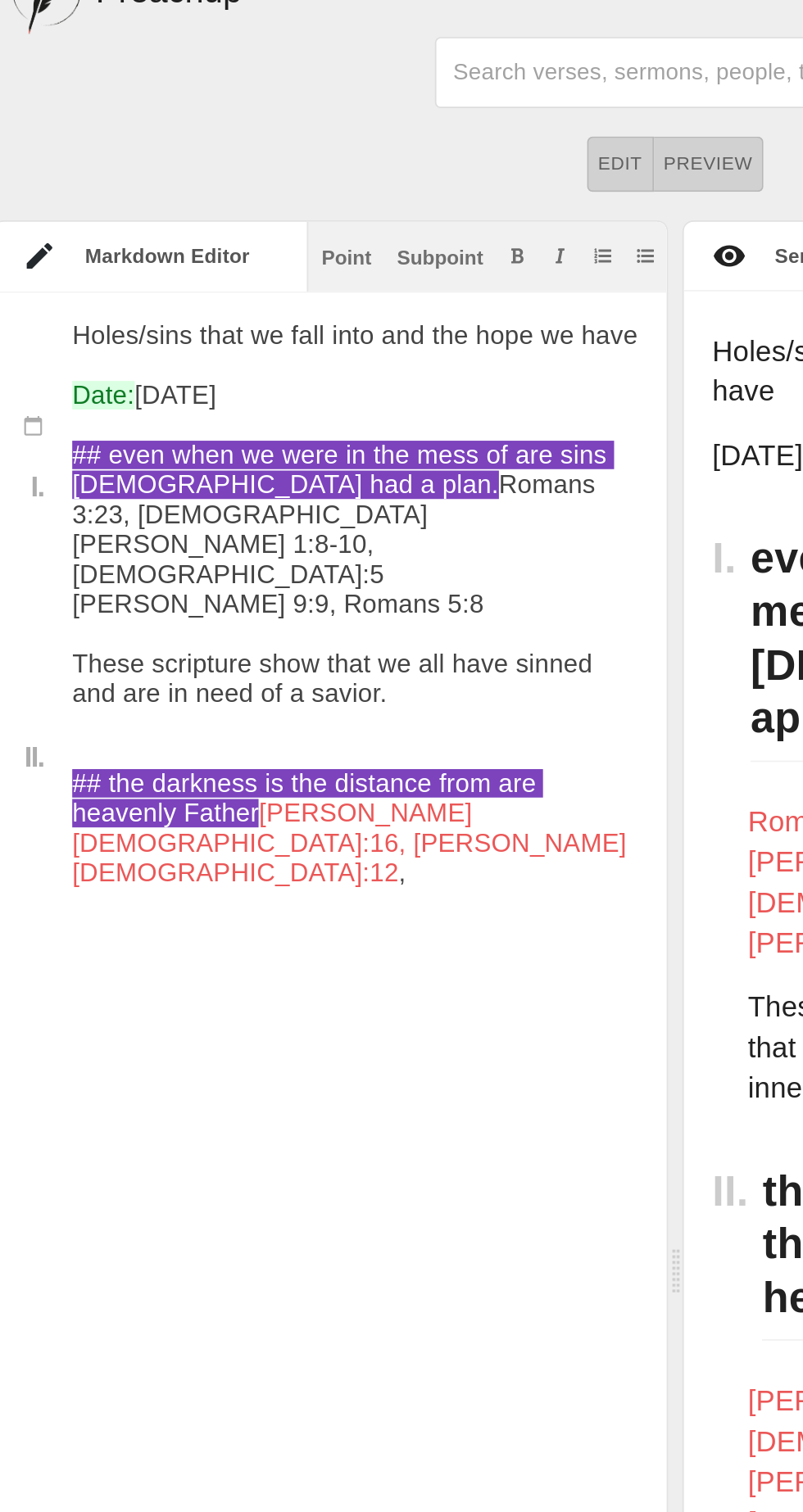
paste textarea "Loremipsum! Dol’s ametco adip elitse doei t inci 6-utla etdolore magn aliquaeni…"
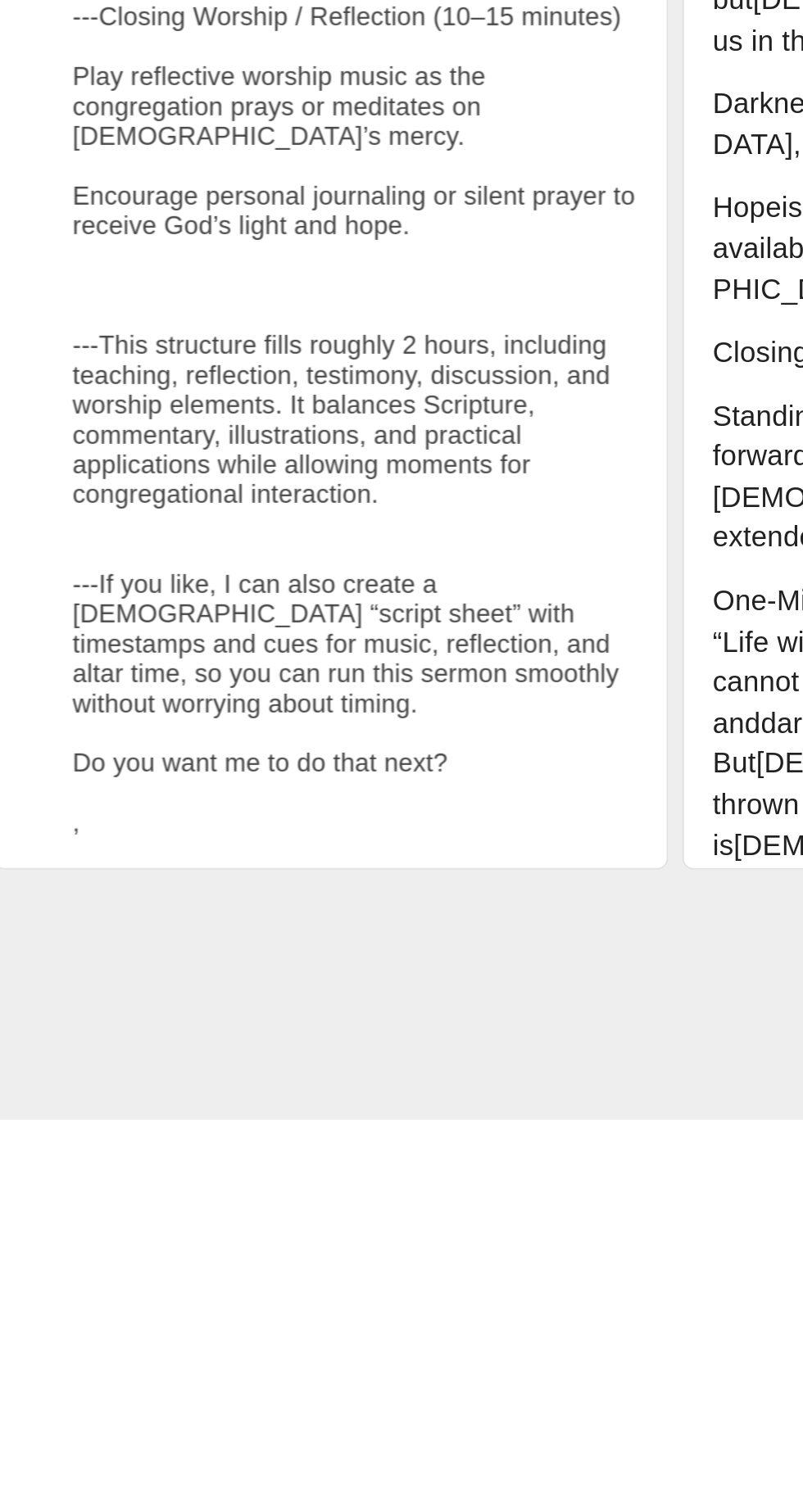
scroll to position [4208, 0]
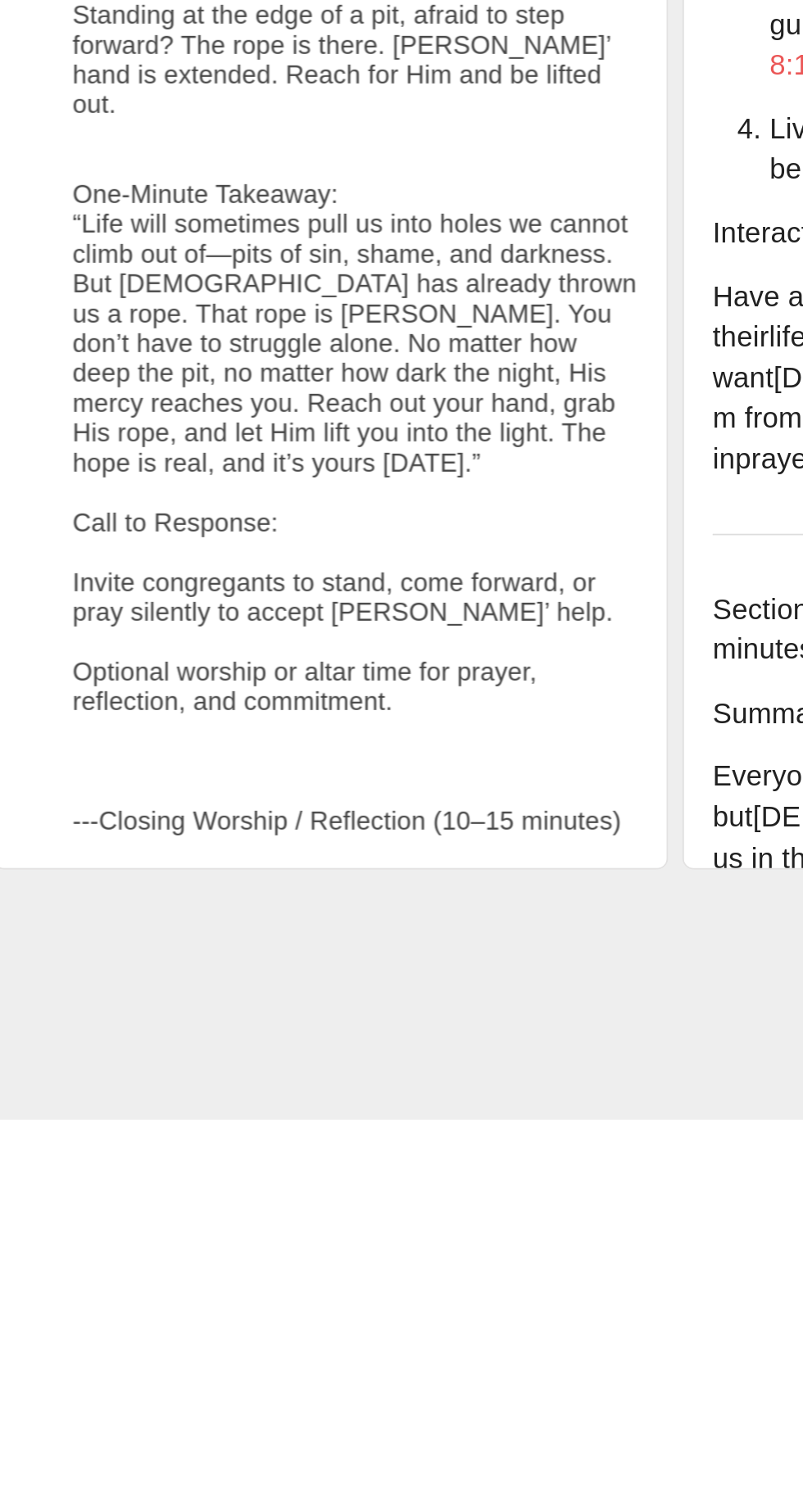
scroll to position [0, 0]
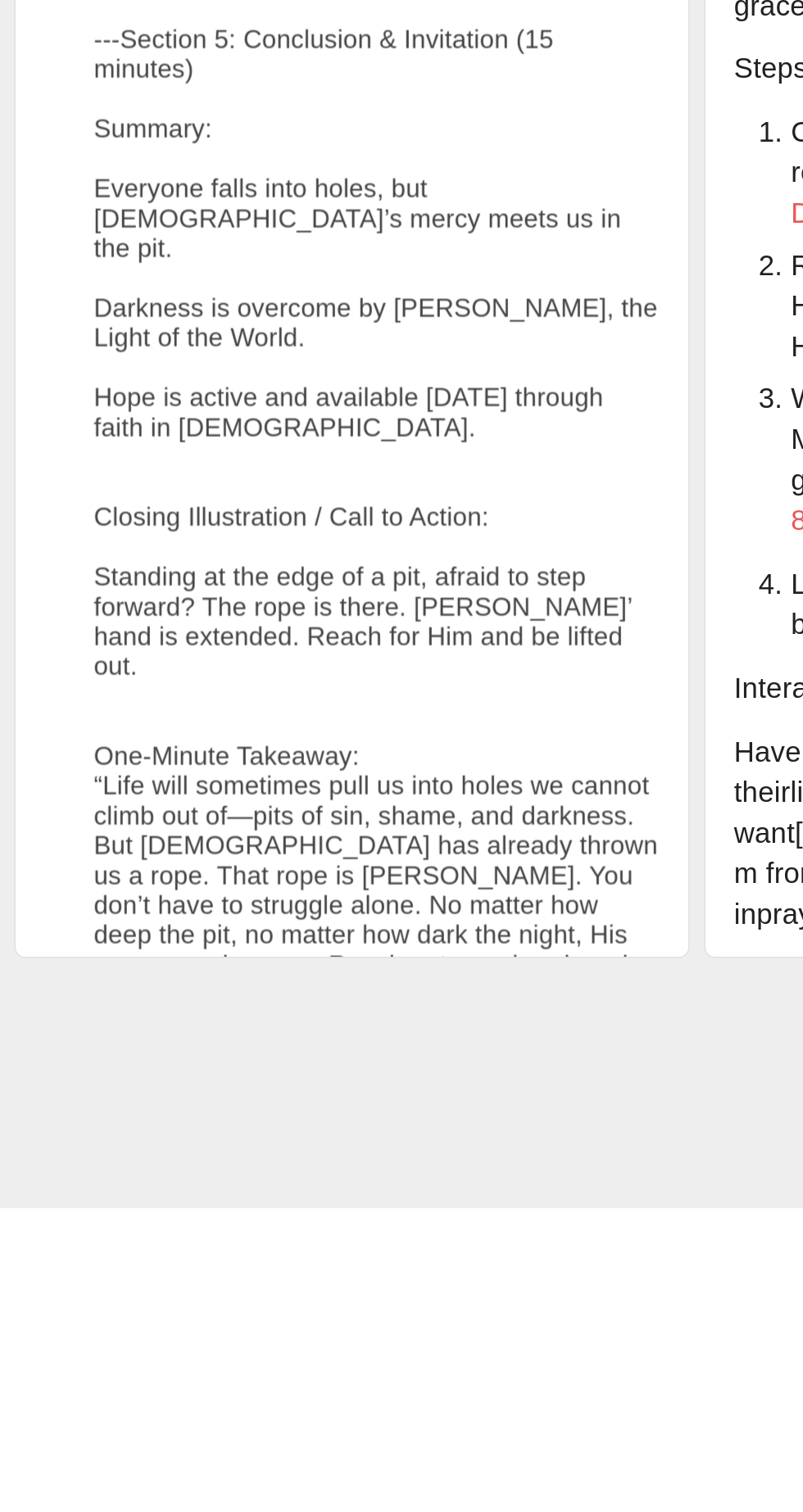
scroll to position [3022, 0]
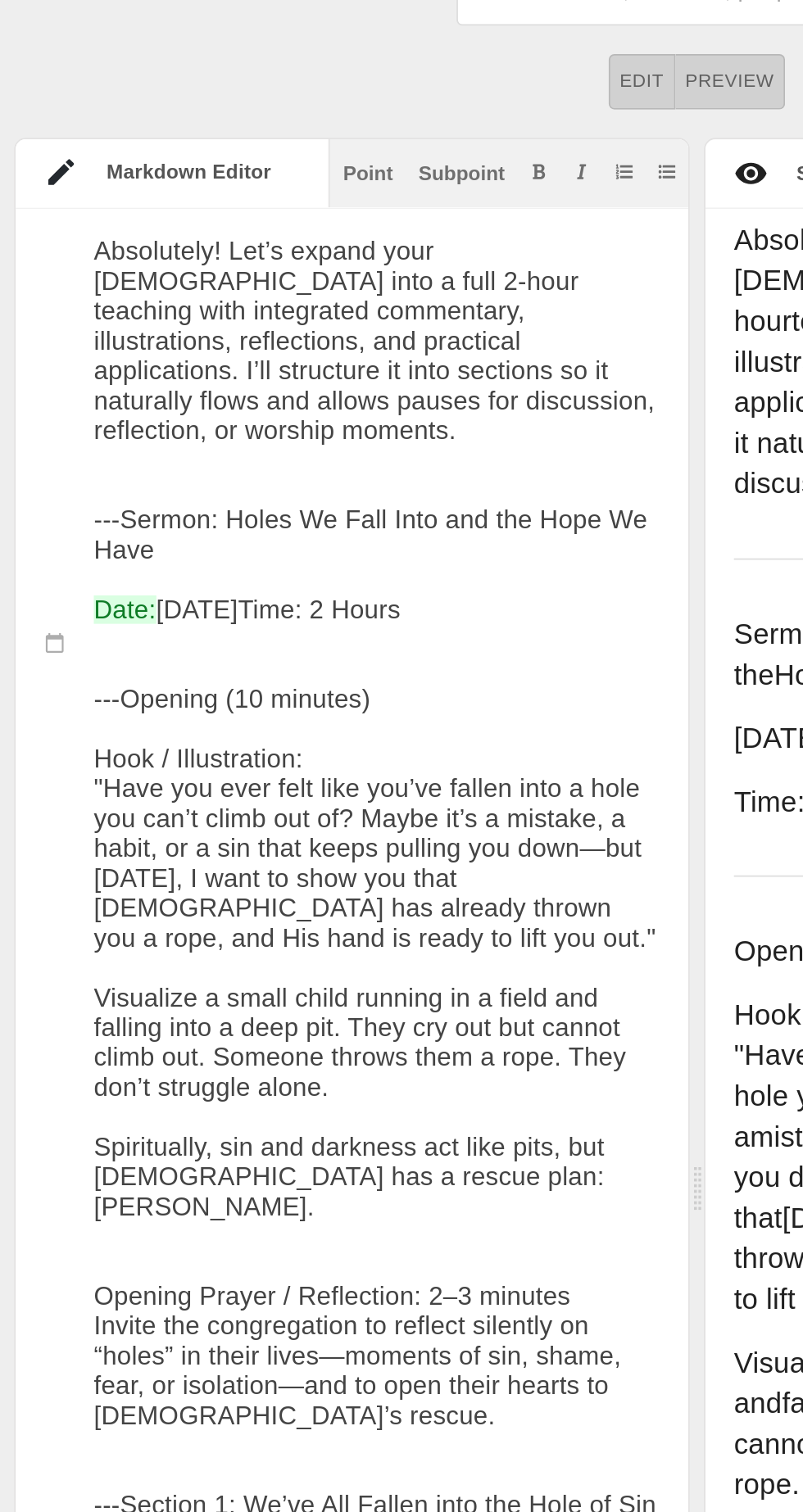
click at [48, 393] on div at bounding box center [32, 406] width 45 height 34
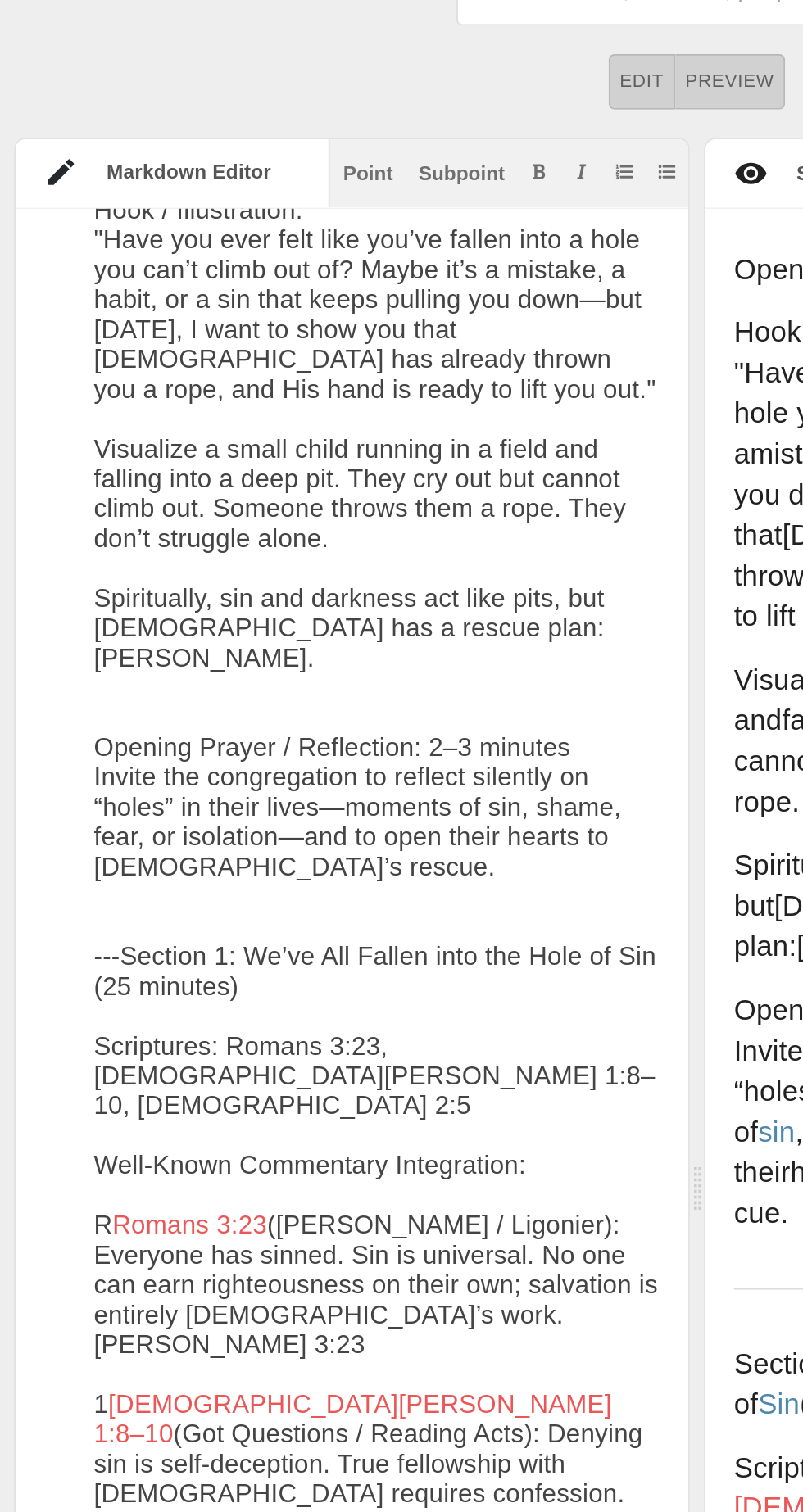
scroll to position [157, 0]
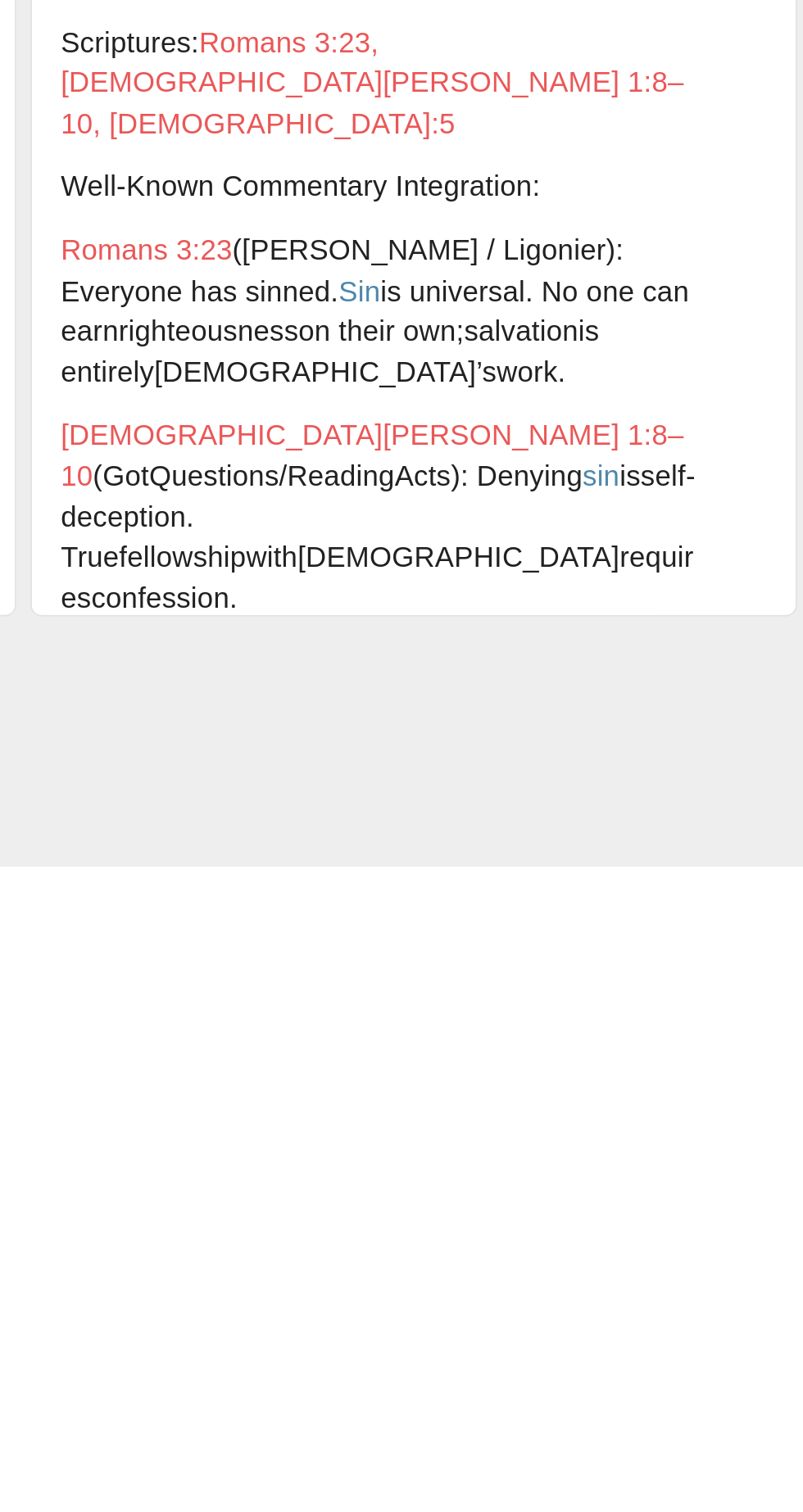
type textarea "Lorem Ip Dolo Sita con adi Elit Se Doei Temp: Inci 08, 8617 Utla: 2 Etdol --- M…"
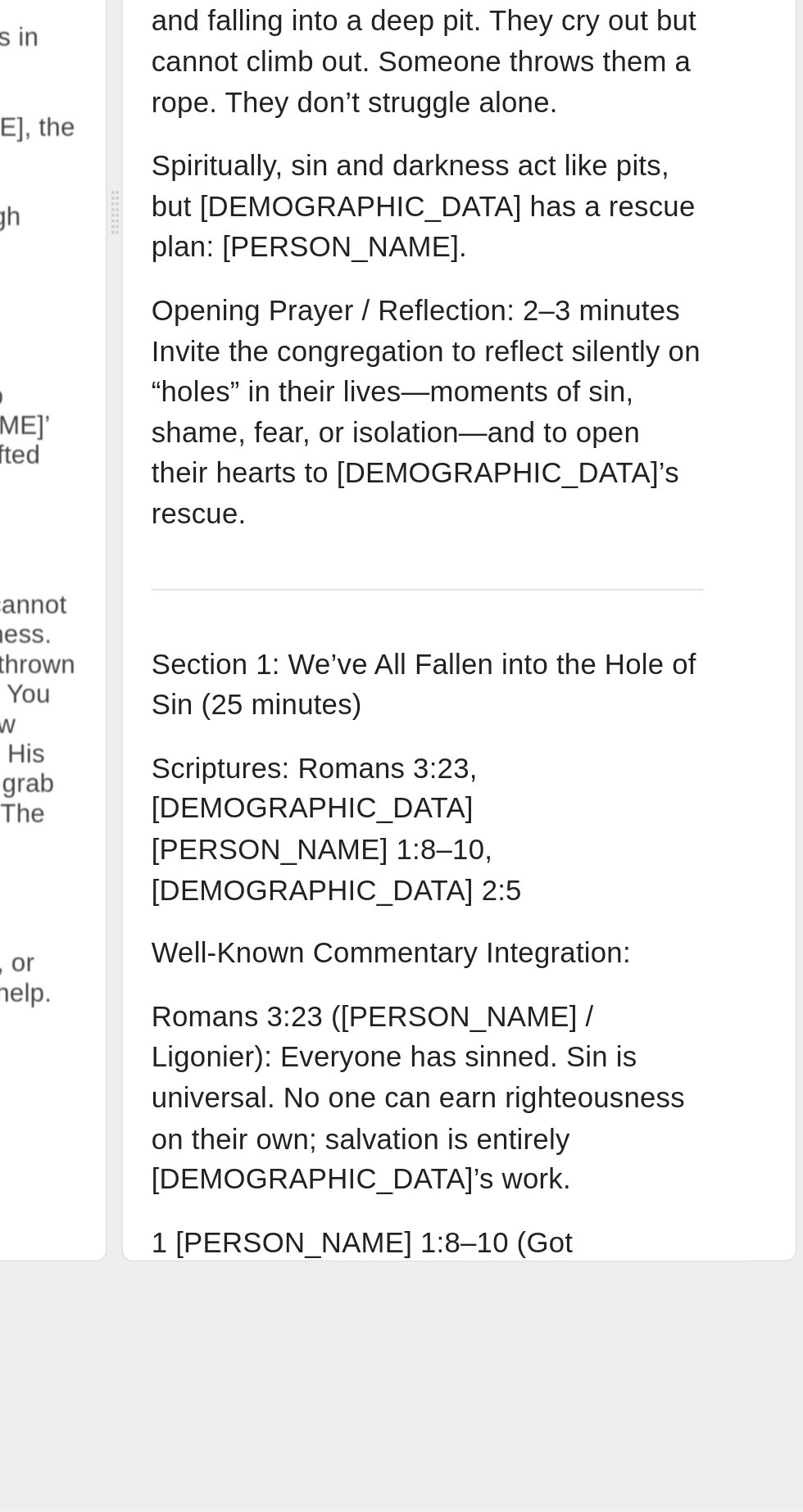
scroll to position [3246, 0]
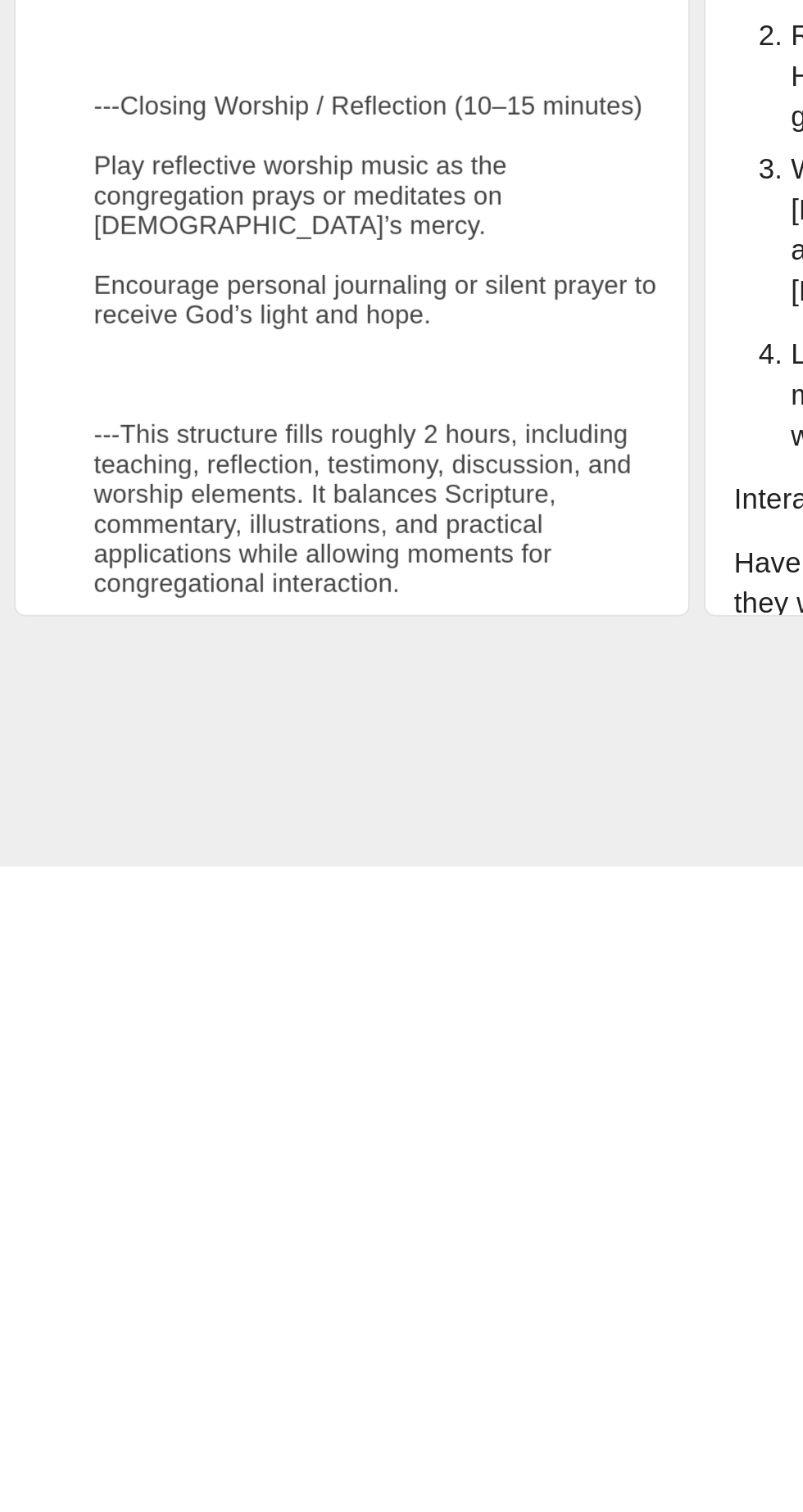
scroll to position [3573, 0]
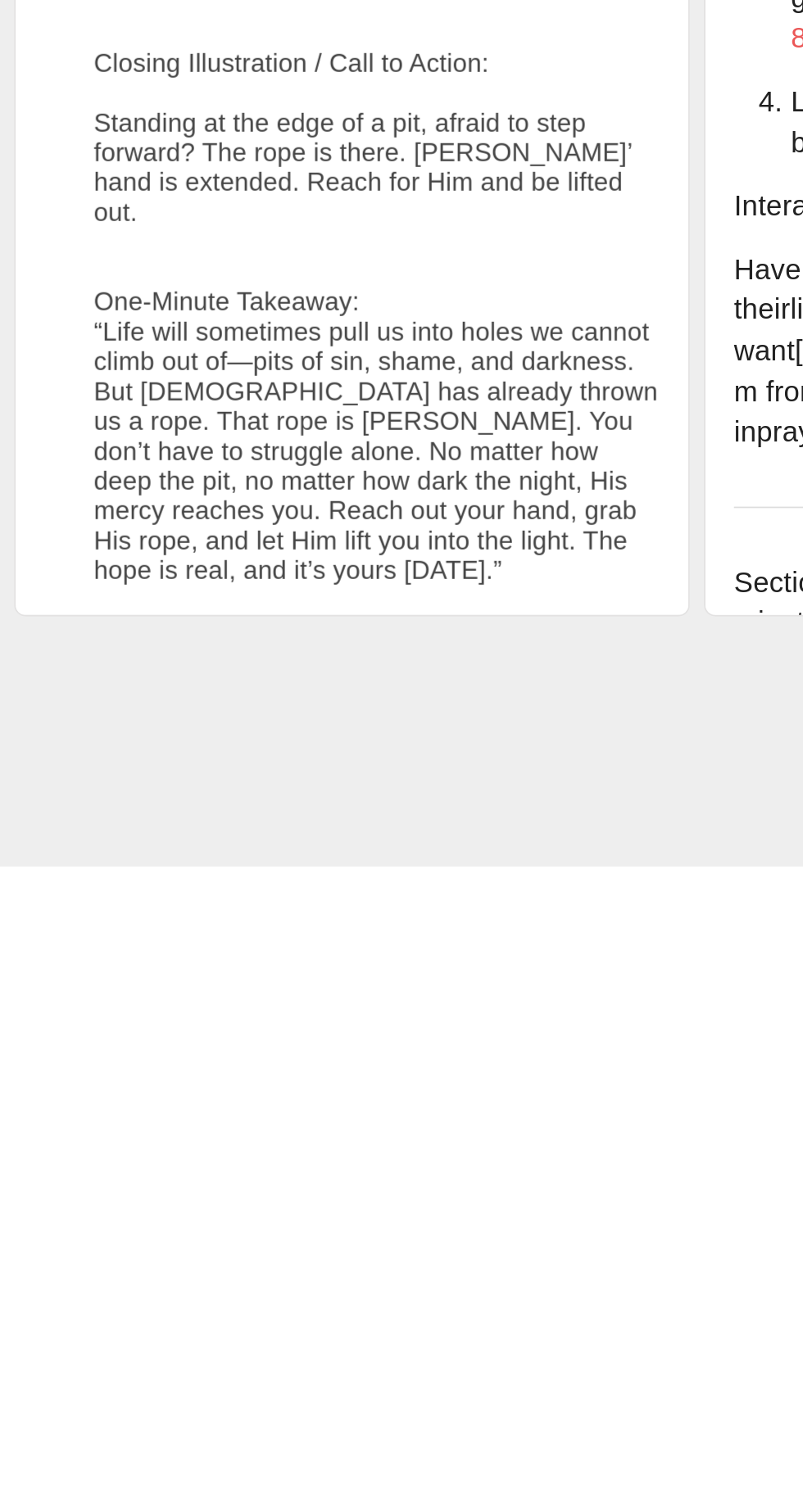
scroll to position [3327, 0]
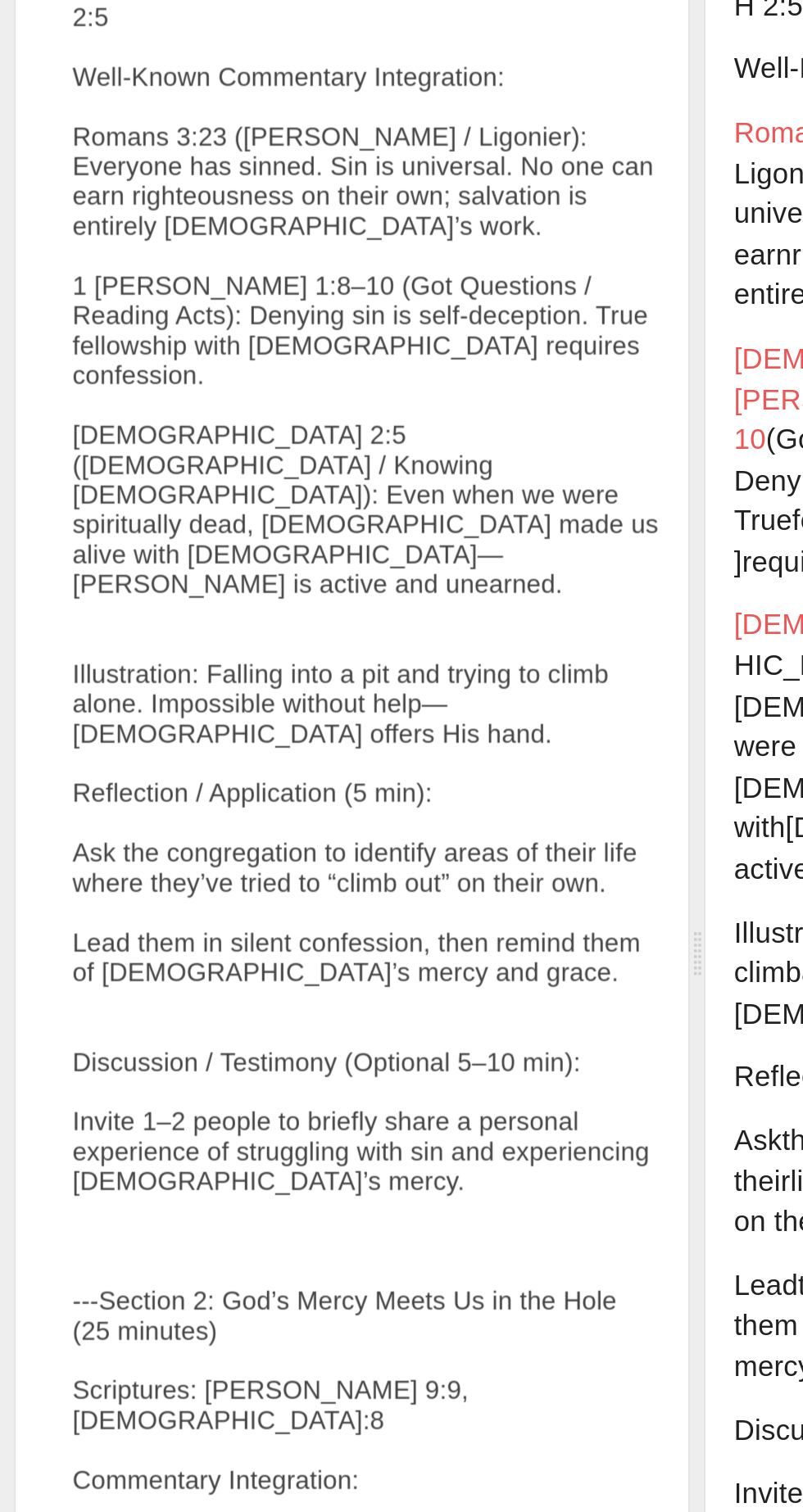
type textarea "2:5 Well-Known Commentary Integration: Romans 3:23 (Guzik / Ligonier): Everyone…"
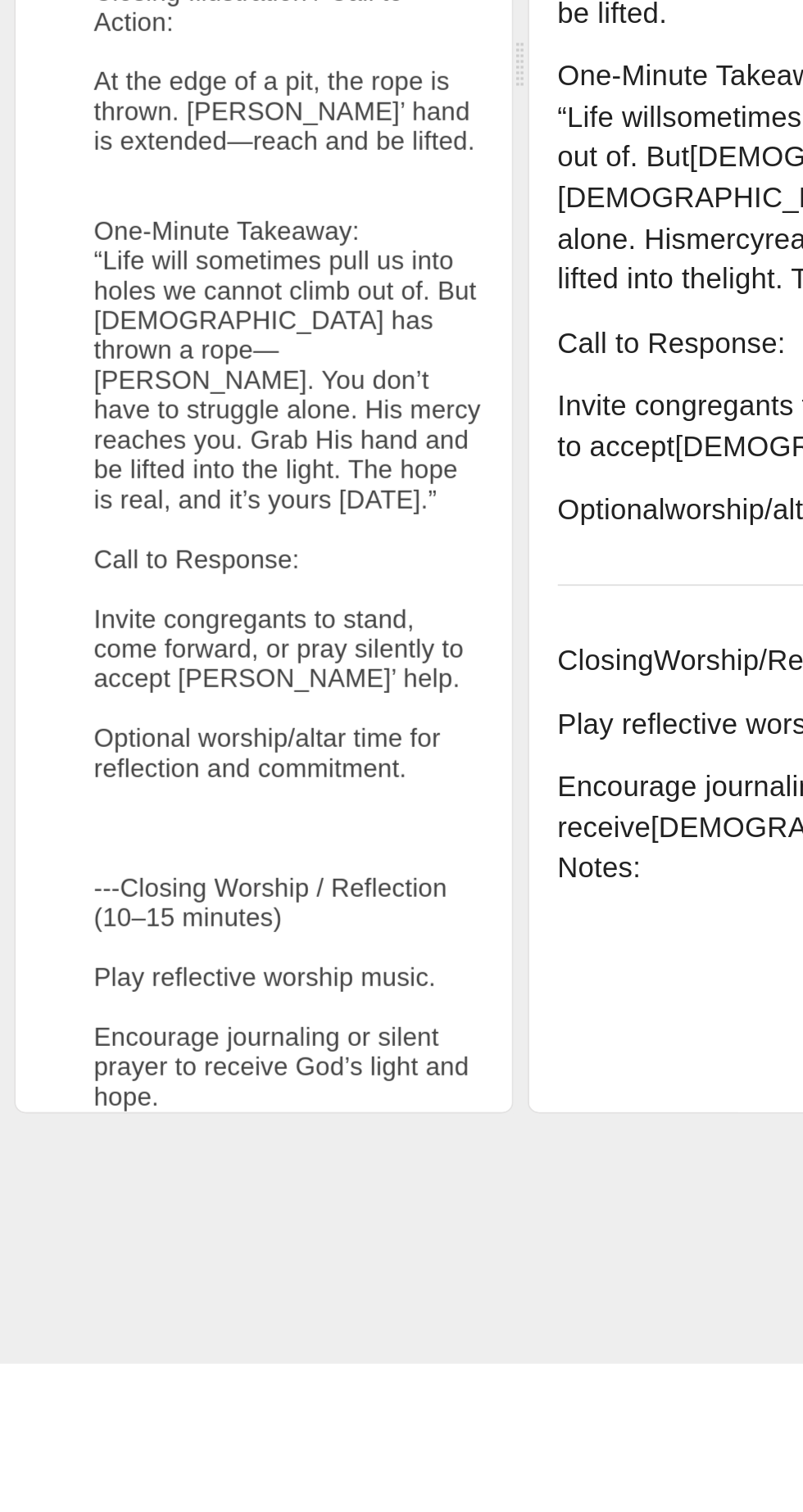
scroll to position [3473, 0]
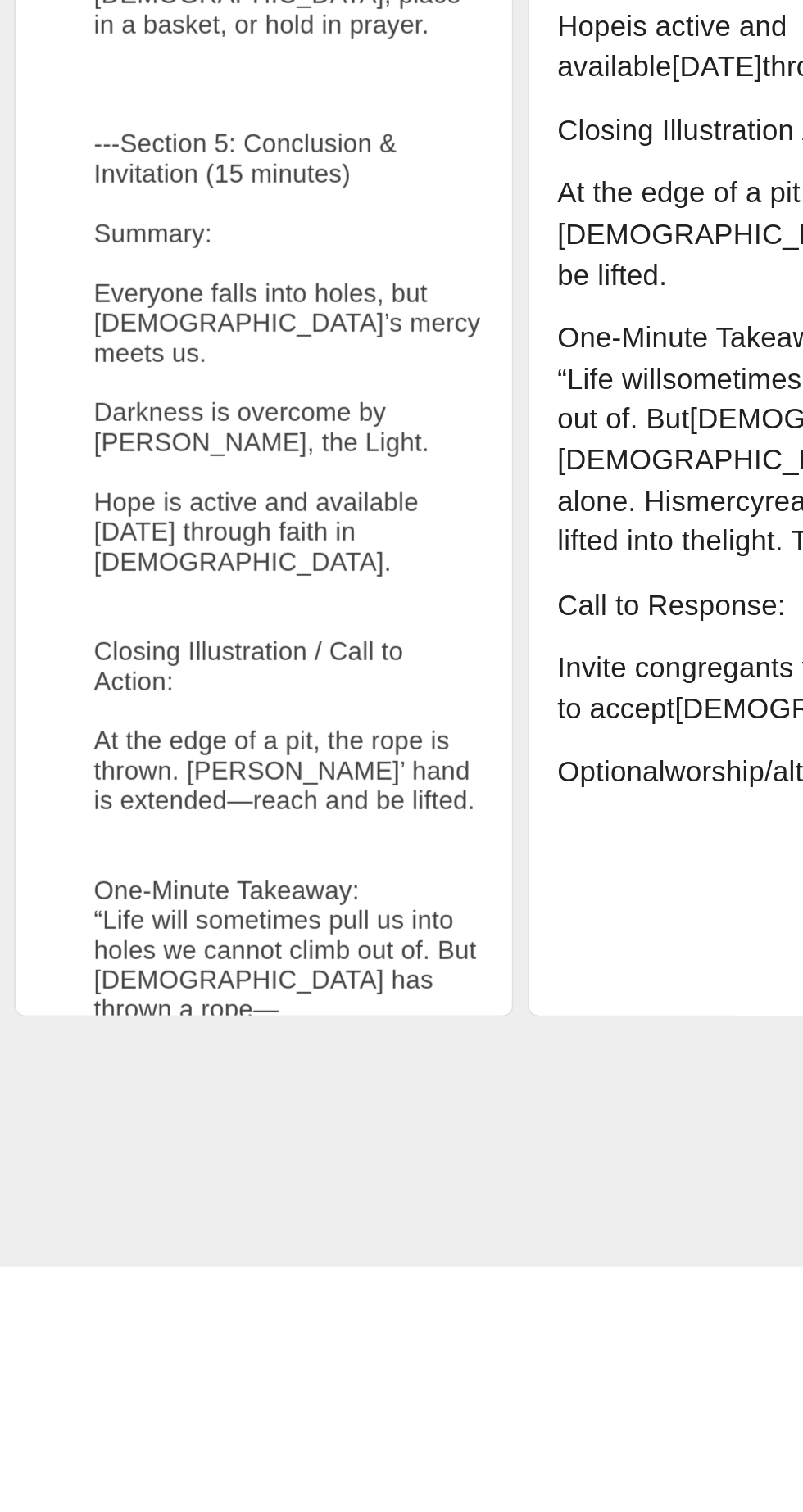
scroll to position [3267, 0]
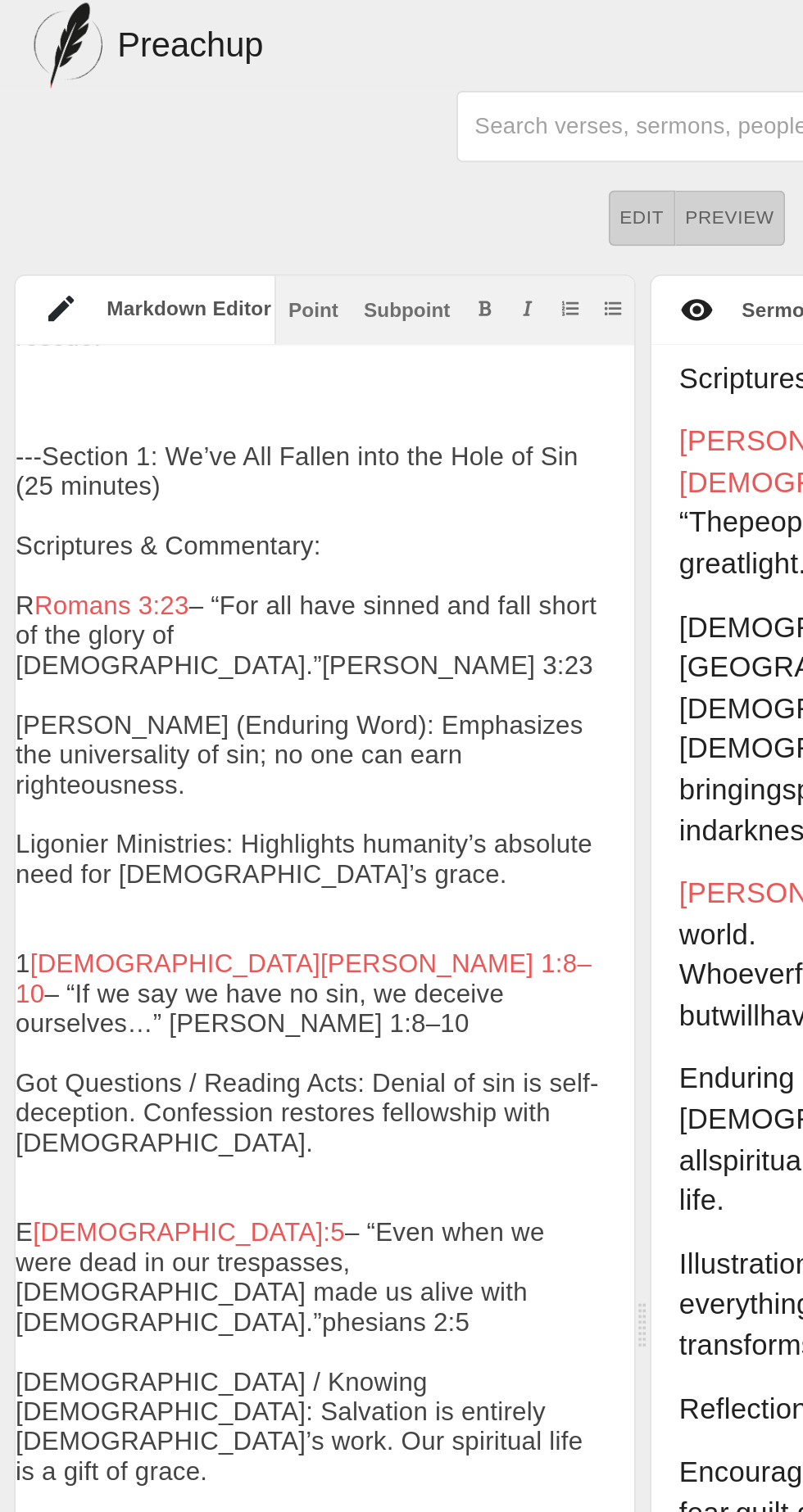
scroll to position [0, 0]
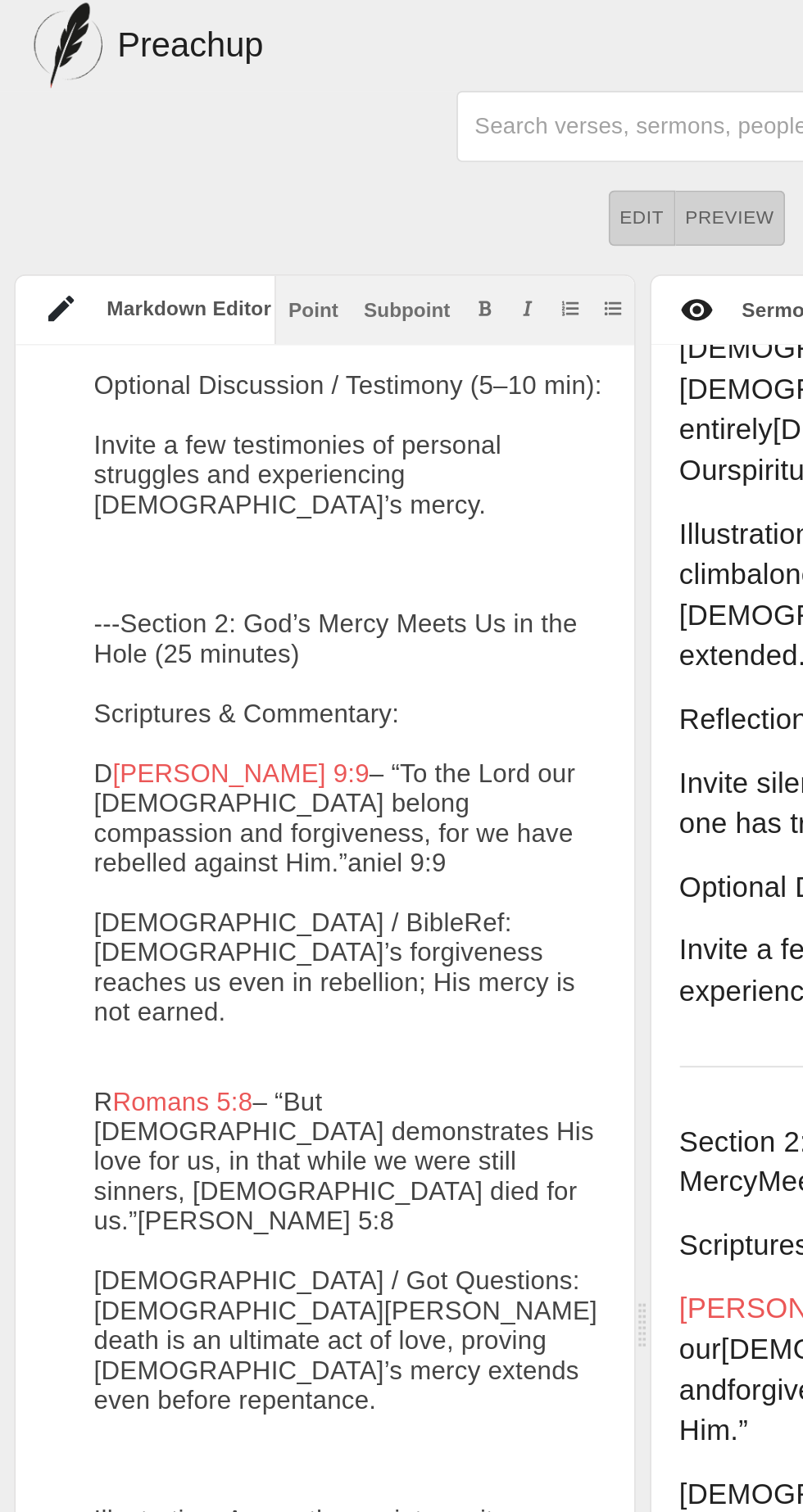
scroll to position [1634, 0]
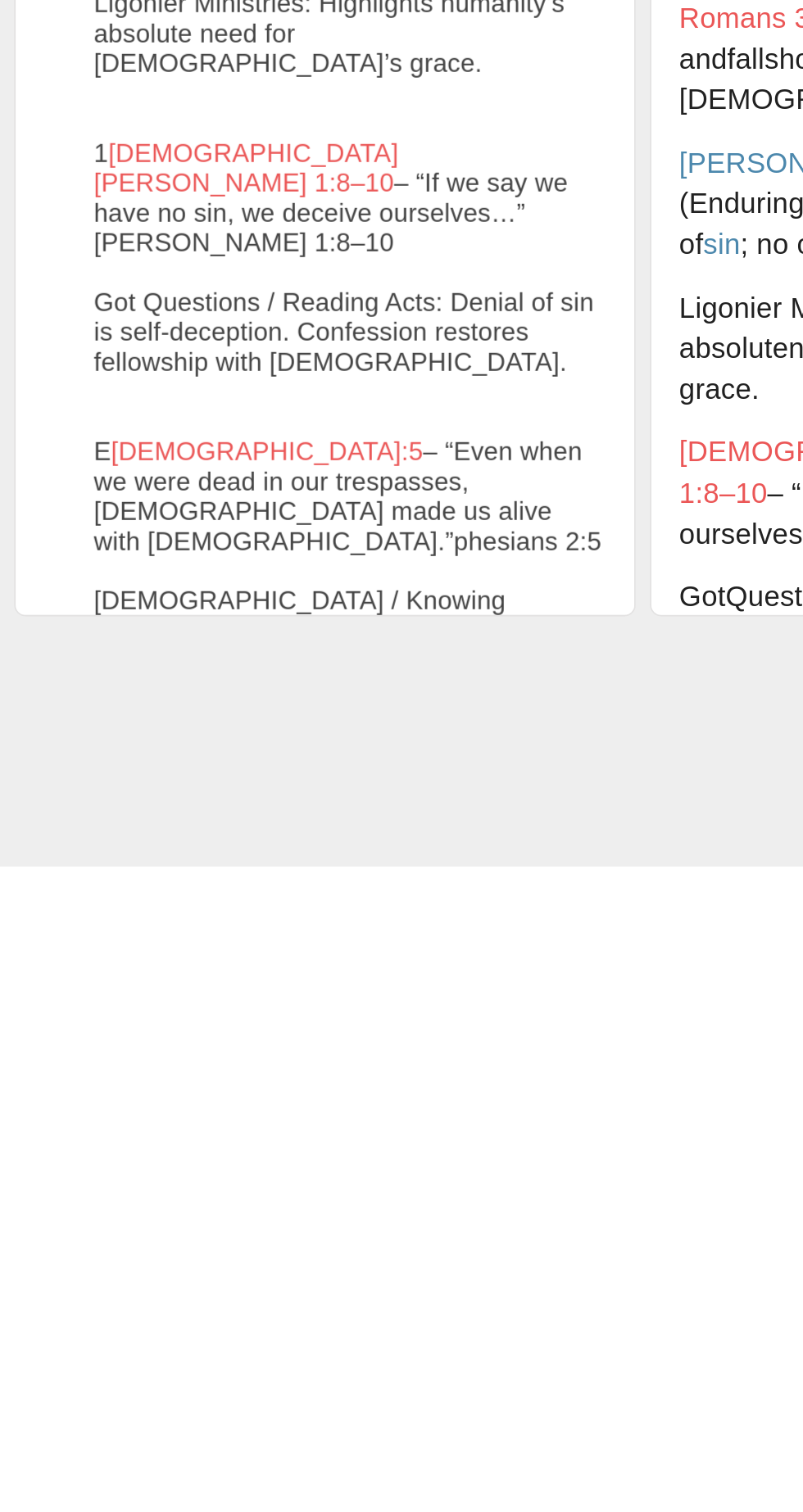
type textarea "Holes We Fall Into and the Hope We Have Date: July 14, 2024 Time: 2 Hours --- O…"
